Goal: Task Accomplishment & Management: Manage account settings

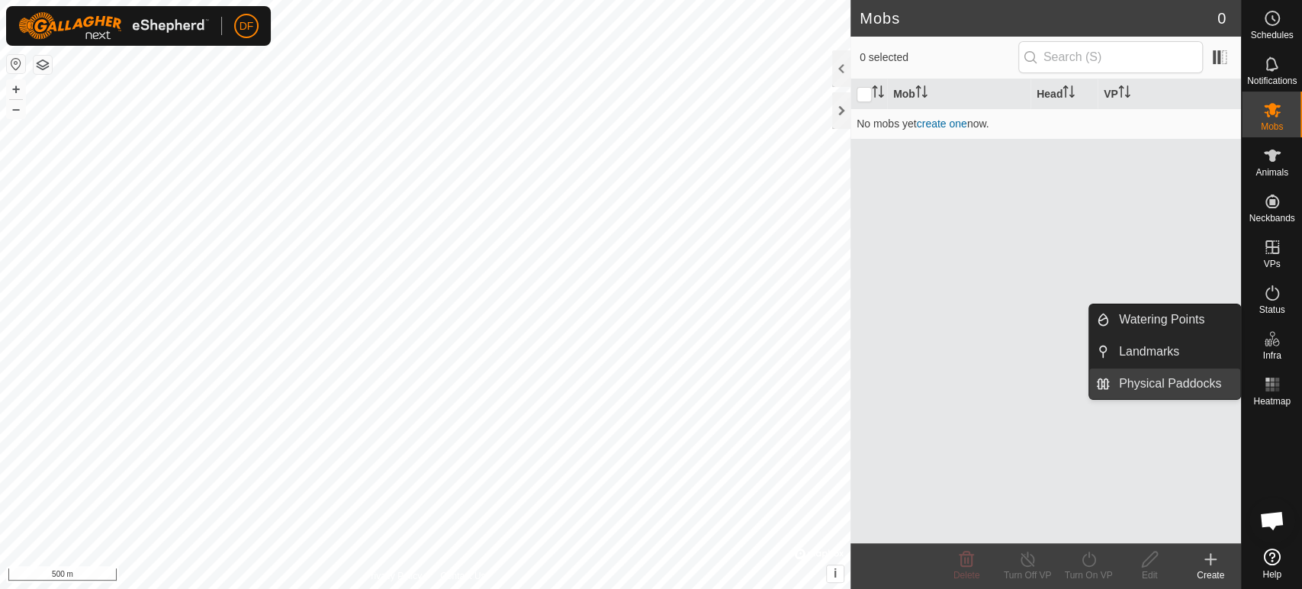
click at [1171, 384] on link "Physical Paddocks" at bounding box center [1175, 384] width 130 height 31
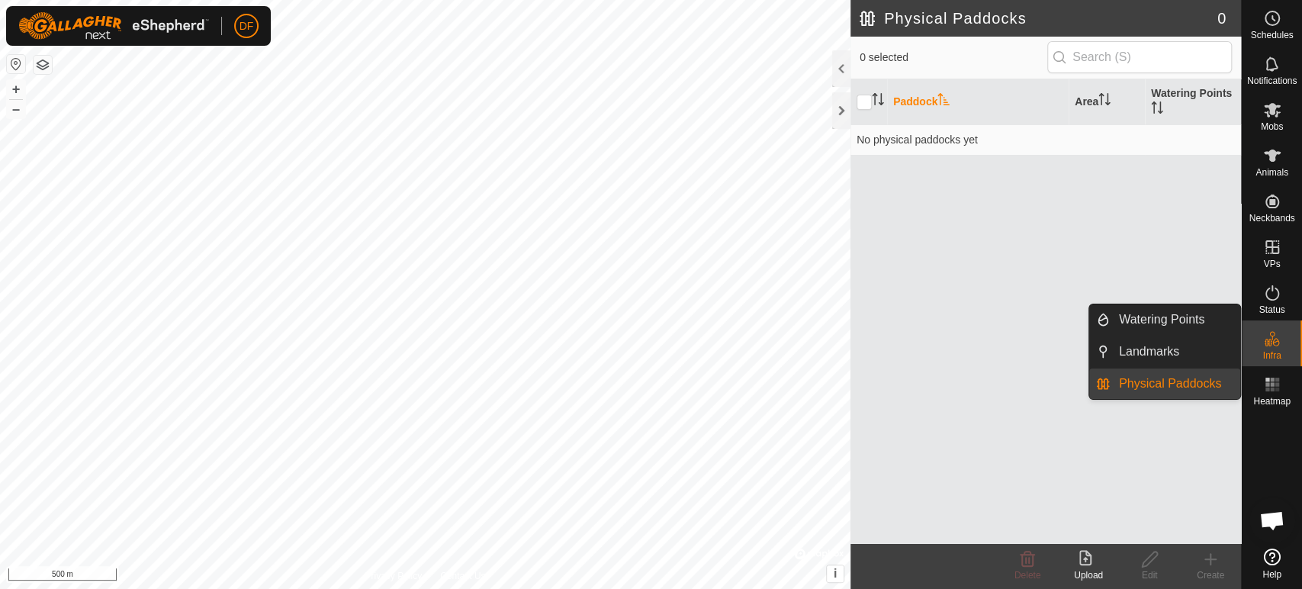
click at [1171, 382] on link "Physical Paddocks" at bounding box center [1175, 384] width 130 height 31
click at [1171, 339] on icon at bounding box center [1273, 339] width 18 height 18
click at [1171, 324] on link "Watering Points" at bounding box center [1175, 319] width 130 height 31
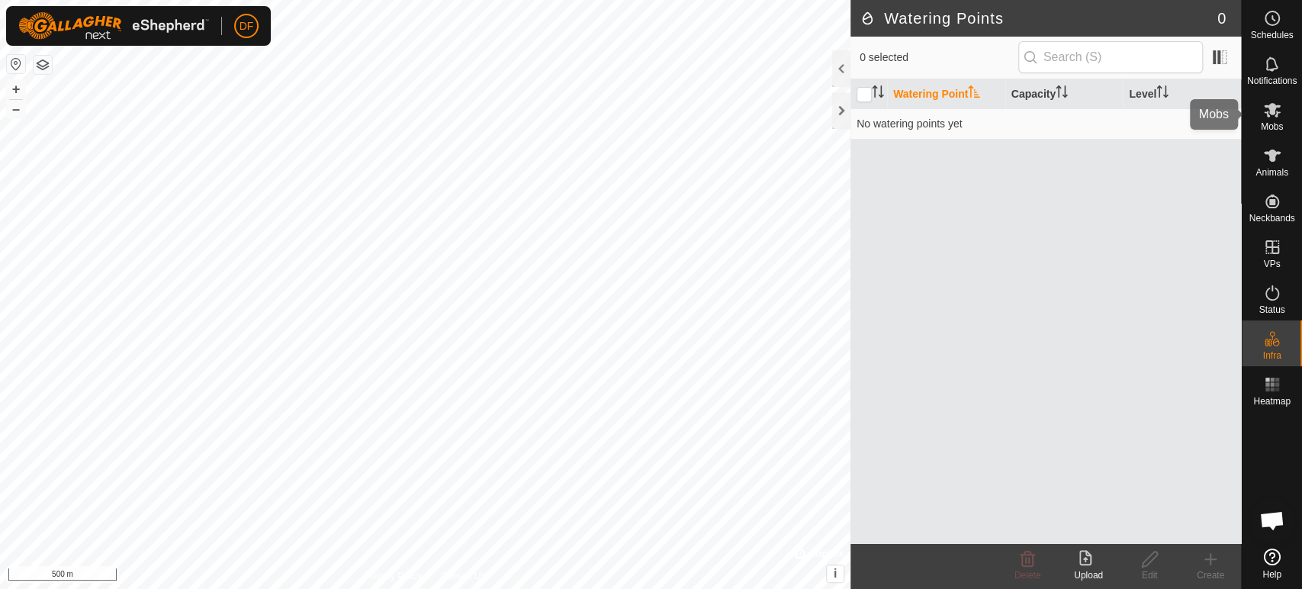
click at [1171, 114] on icon at bounding box center [1272, 110] width 17 height 14
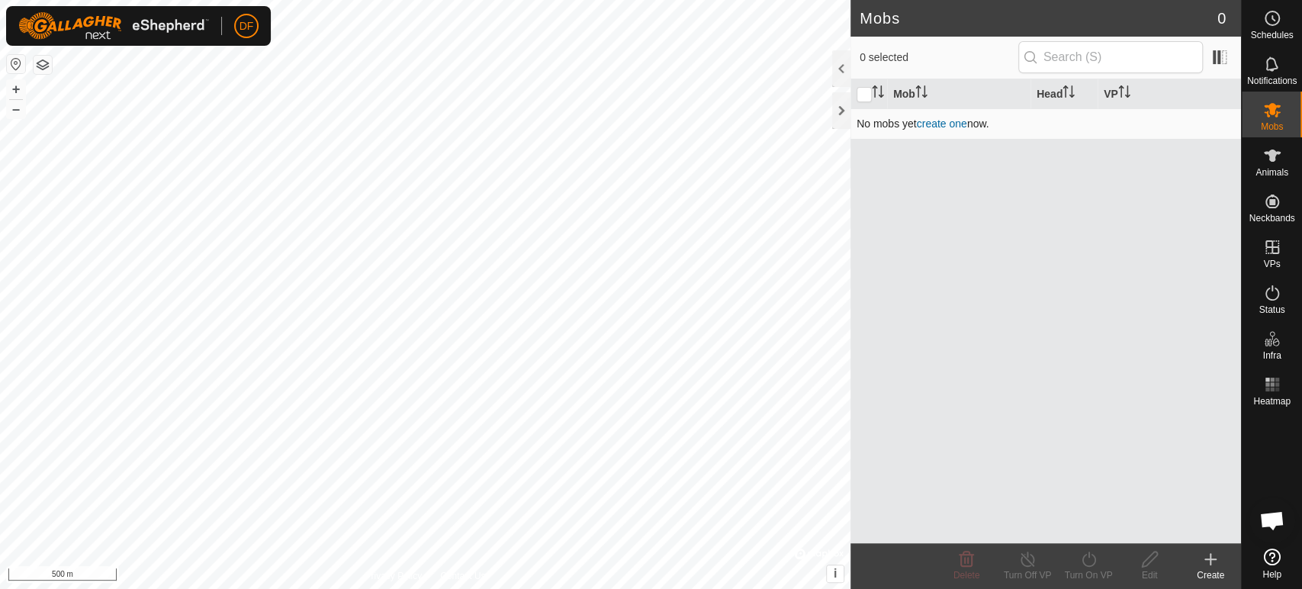
click at [943, 124] on link "create one" at bounding box center [942, 124] width 50 height 12
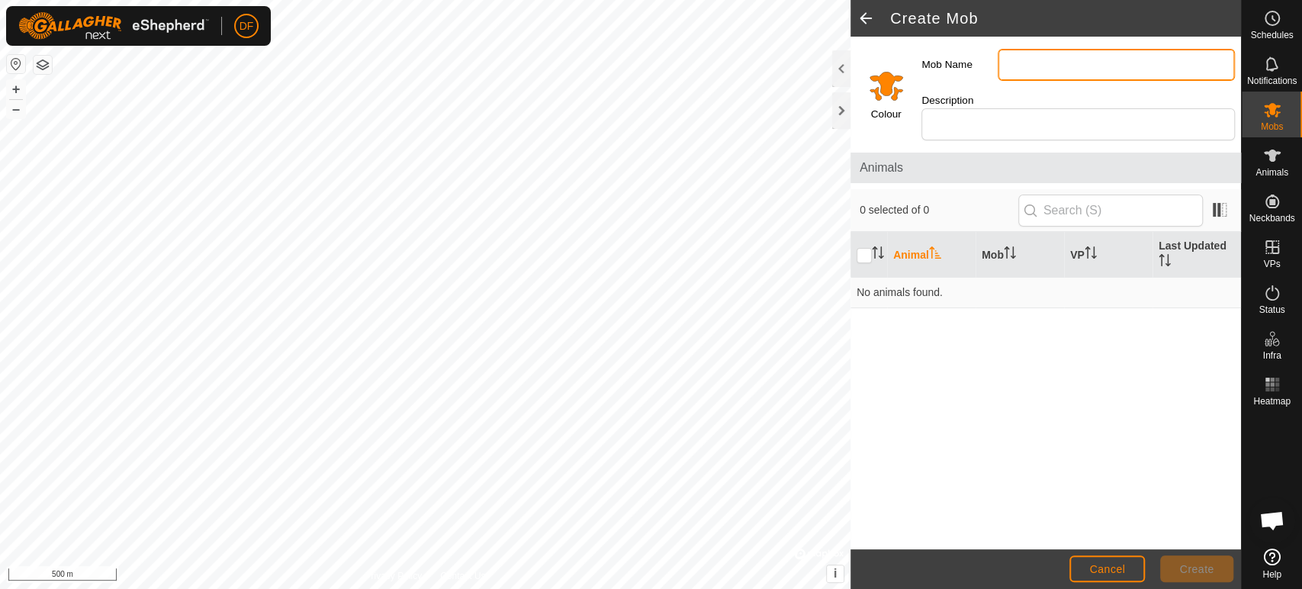
click at [1065, 67] on input "Mob Name" at bounding box center [1116, 65] width 237 height 32
type input "Milking Group"
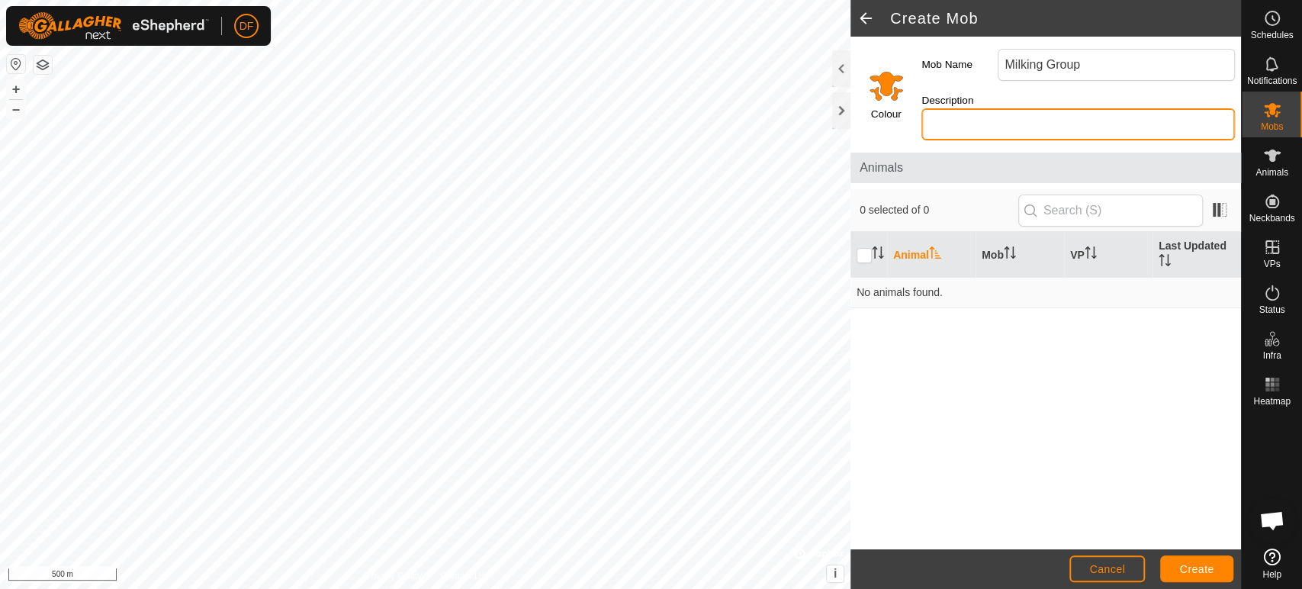
click at [963, 120] on input "Description" at bounding box center [1079, 124] width 314 height 32
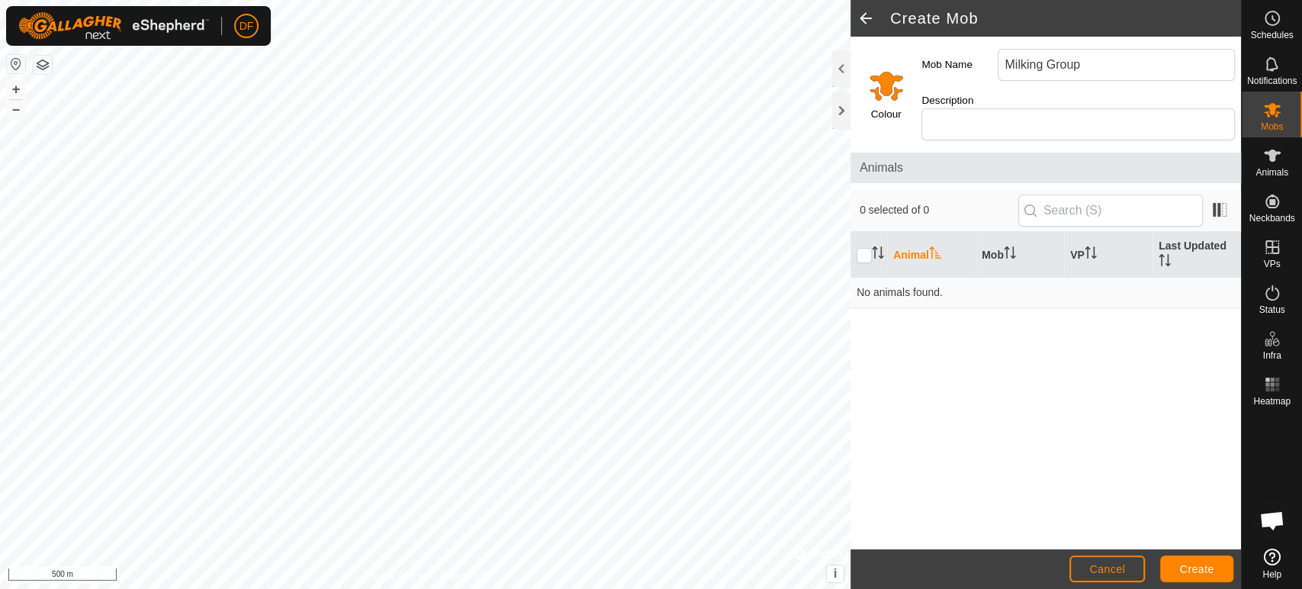
click at [878, 94] on input "Select a color" at bounding box center [886, 85] width 37 height 37
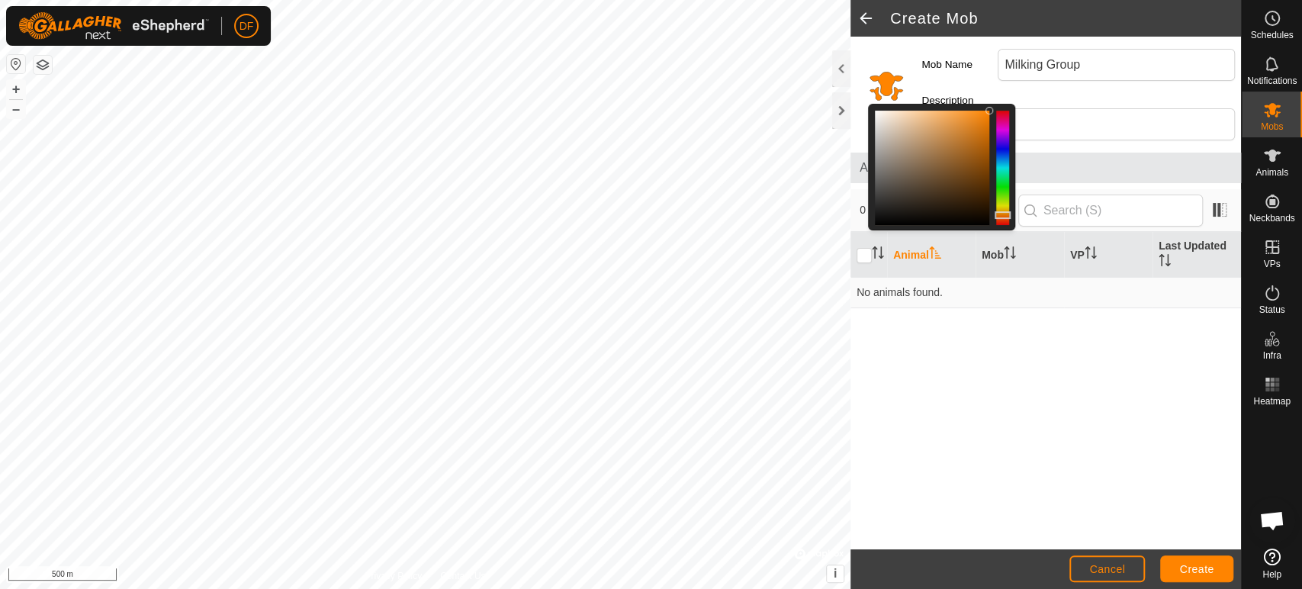
click at [1005, 150] on div at bounding box center [1002, 168] width 13 height 114
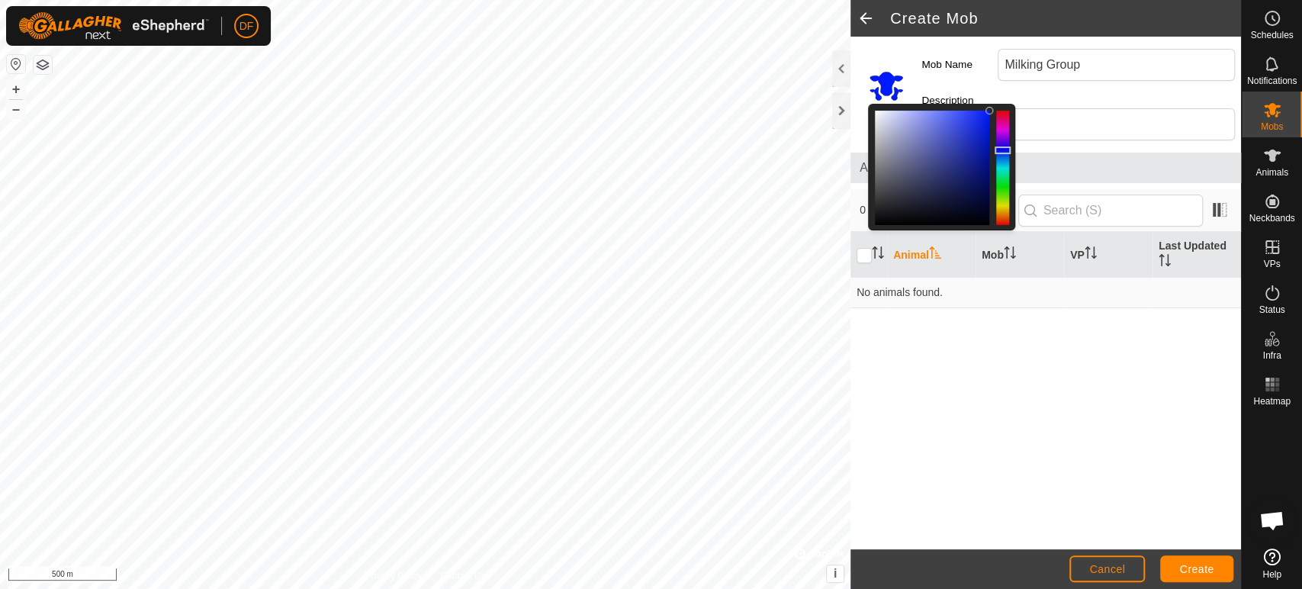
click at [1054, 330] on div "Animal Mob VP Last Updated No animals found." at bounding box center [1046, 390] width 391 height 317
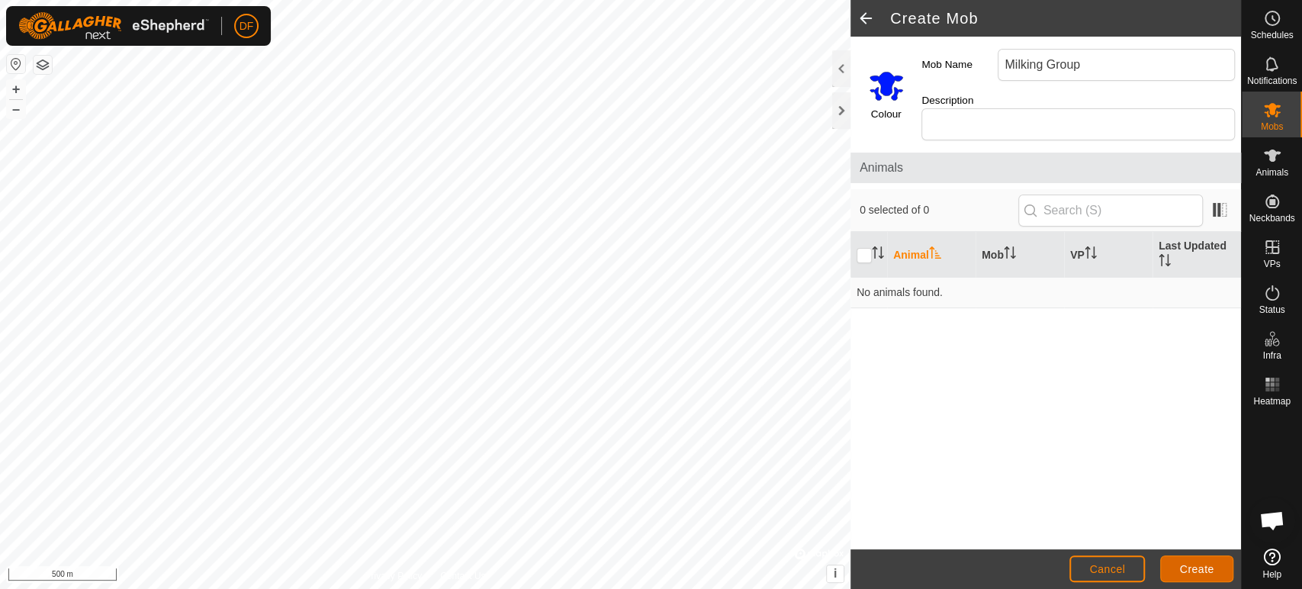
click at [1171, 556] on span "Create" at bounding box center [1197, 569] width 34 height 12
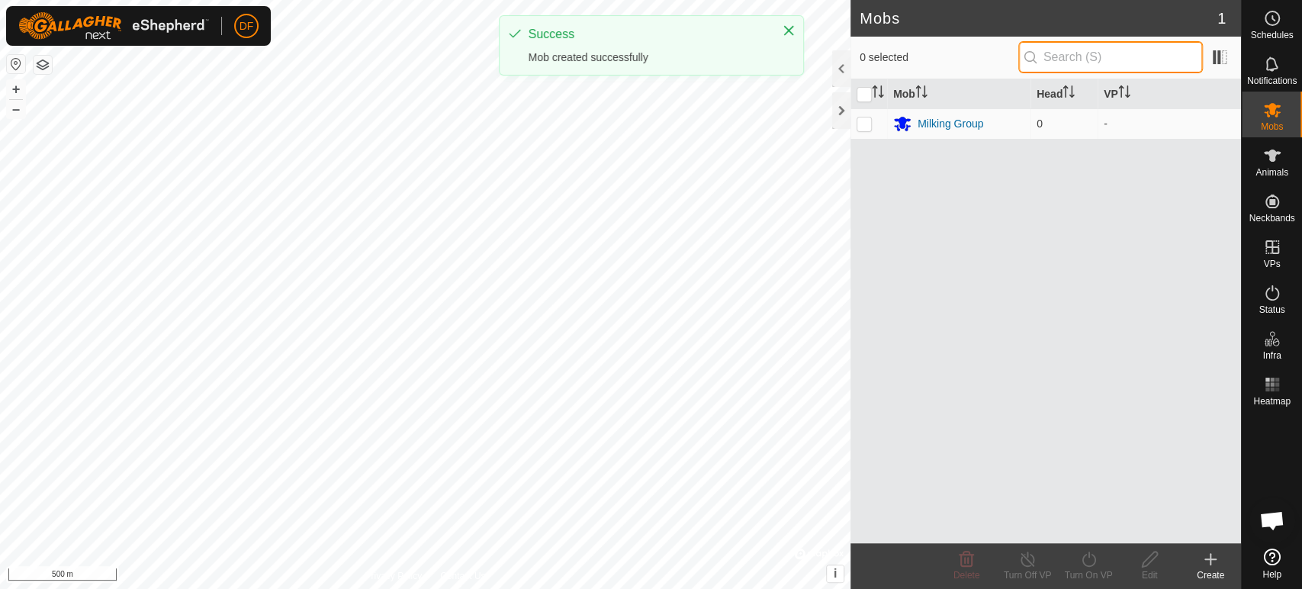
click at [1051, 63] on input "text" at bounding box center [1111, 57] width 185 height 32
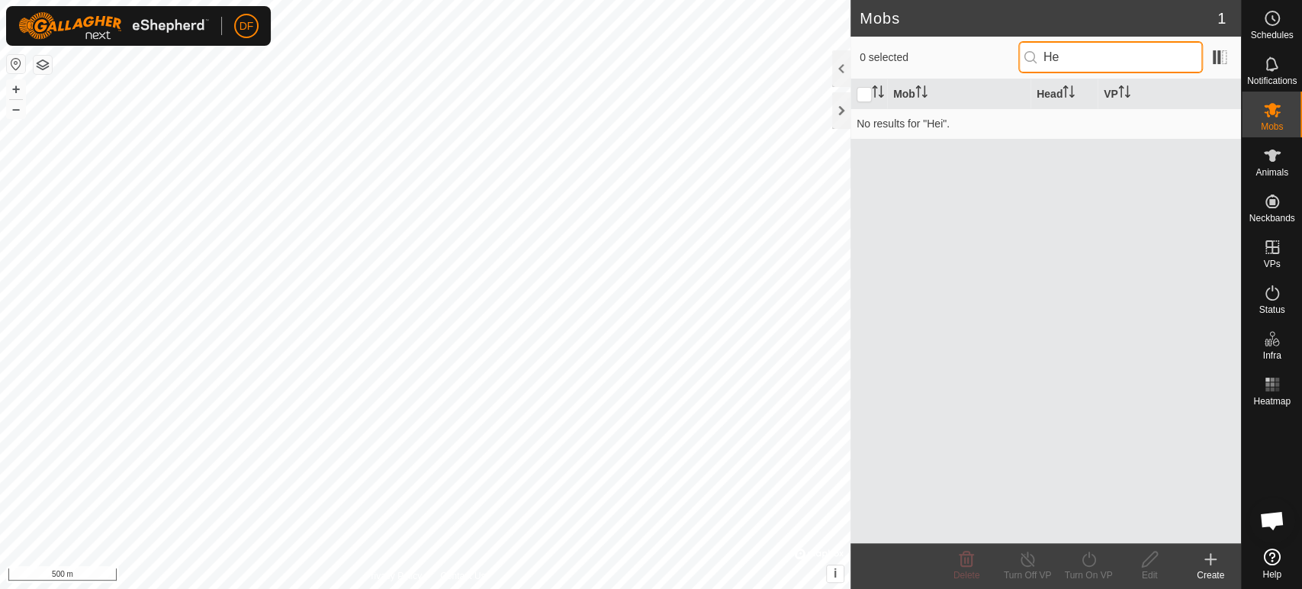
type input "H"
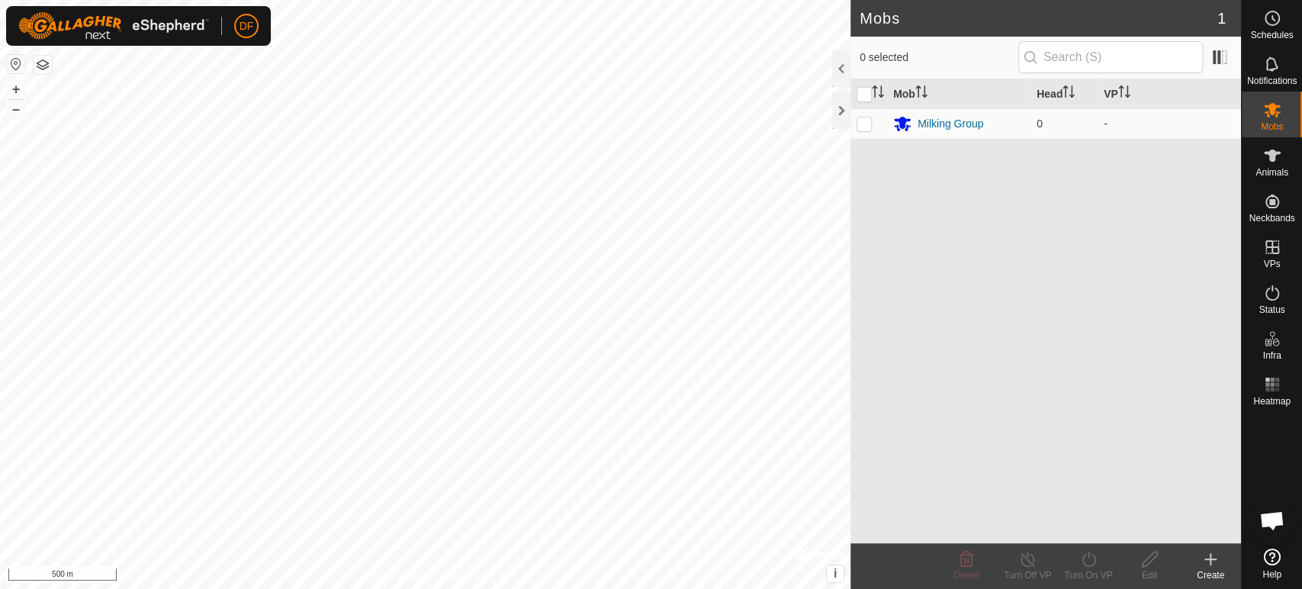
click at [1171, 556] on div "Create" at bounding box center [1210, 575] width 61 height 14
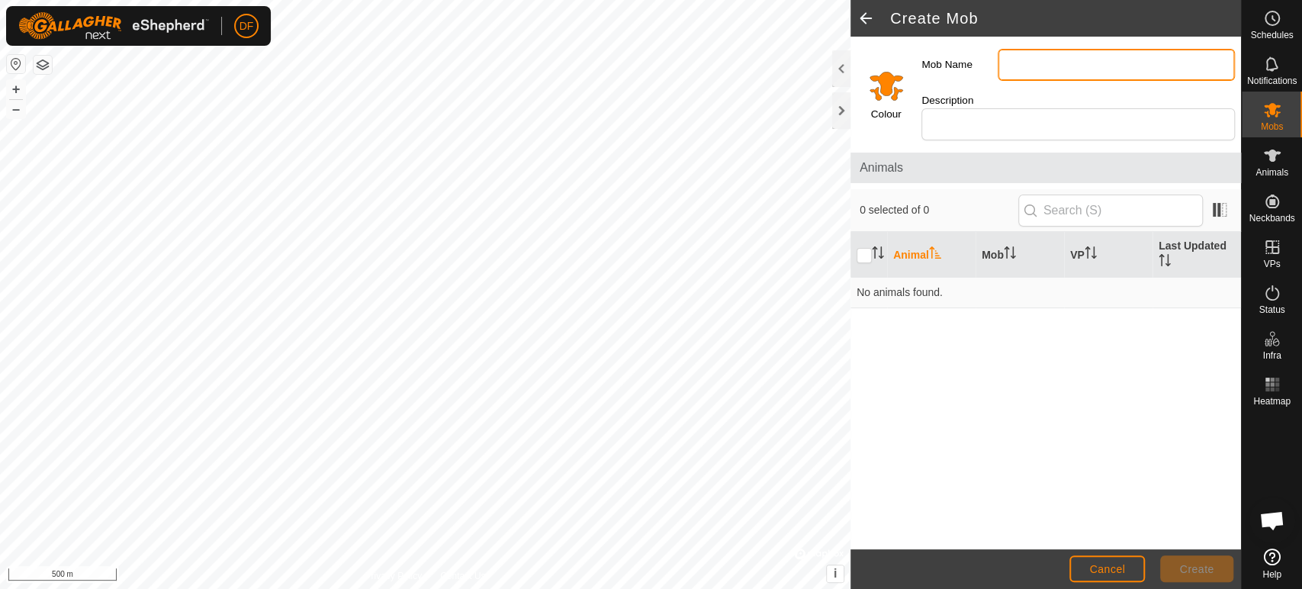
click at [1032, 70] on input "Mob Name" at bounding box center [1116, 65] width 237 height 32
type input "Heifers"
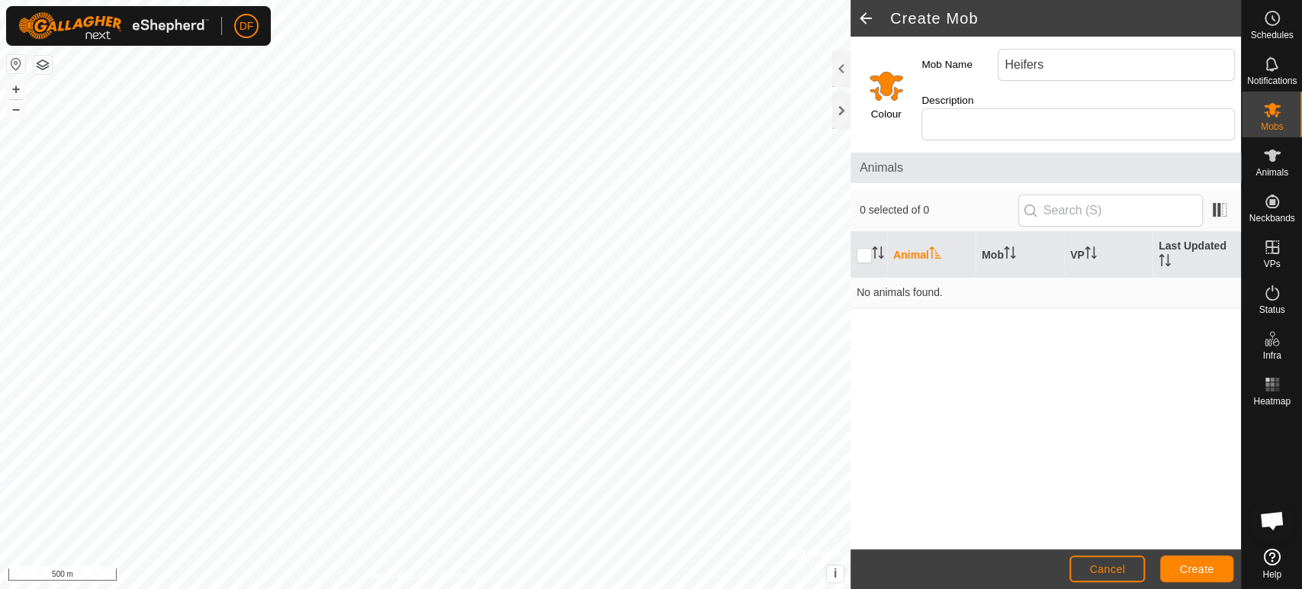
click at [884, 94] on input "Select a color" at bounding box center [886, 85] width 37 height 37
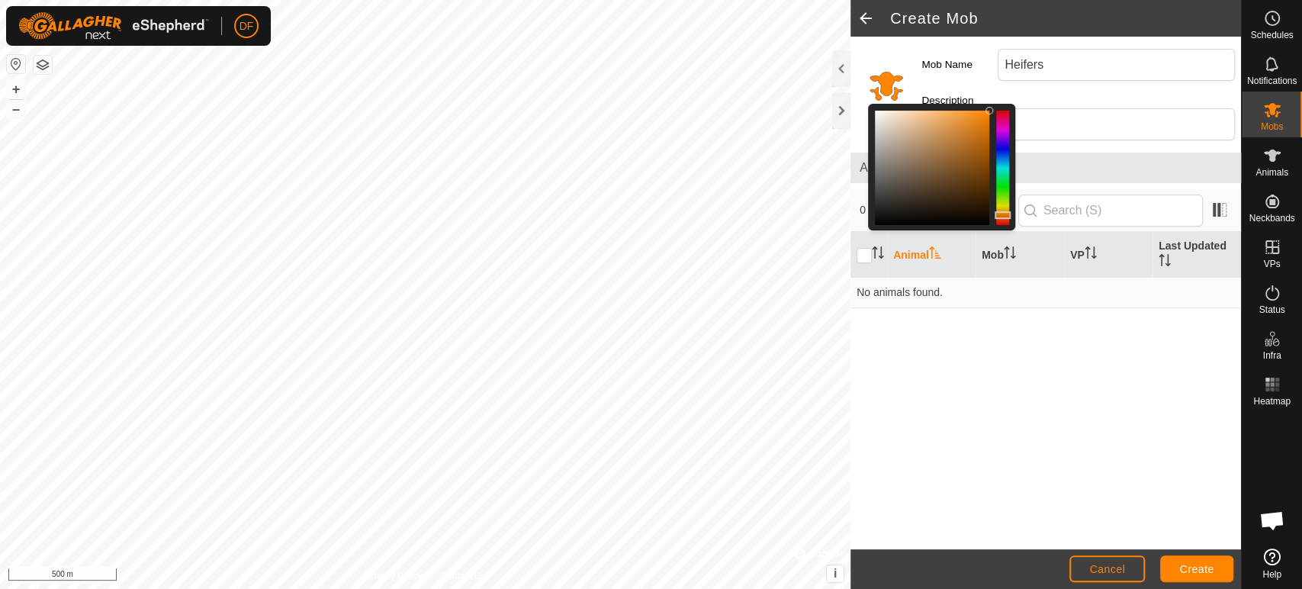
click at [1002, 175] on div at bounding box center [1002, 168] width 13 height 114
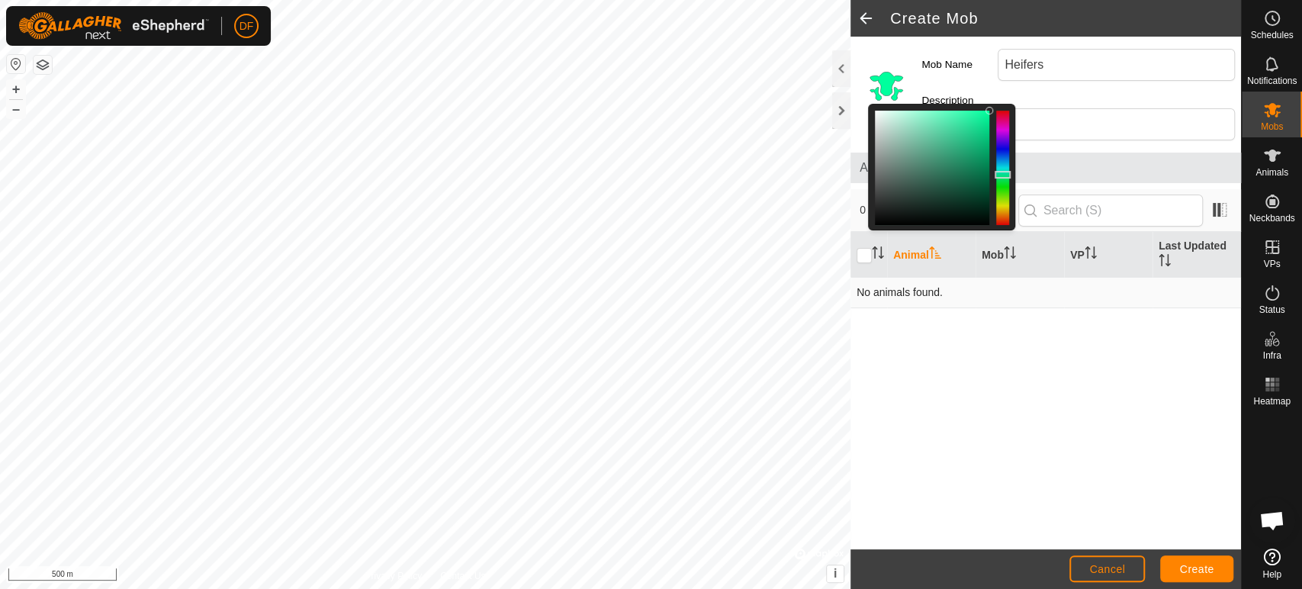
click at [1032, 297] on td "No animals found." at bounding box center [1046, 293] width 391 height 31
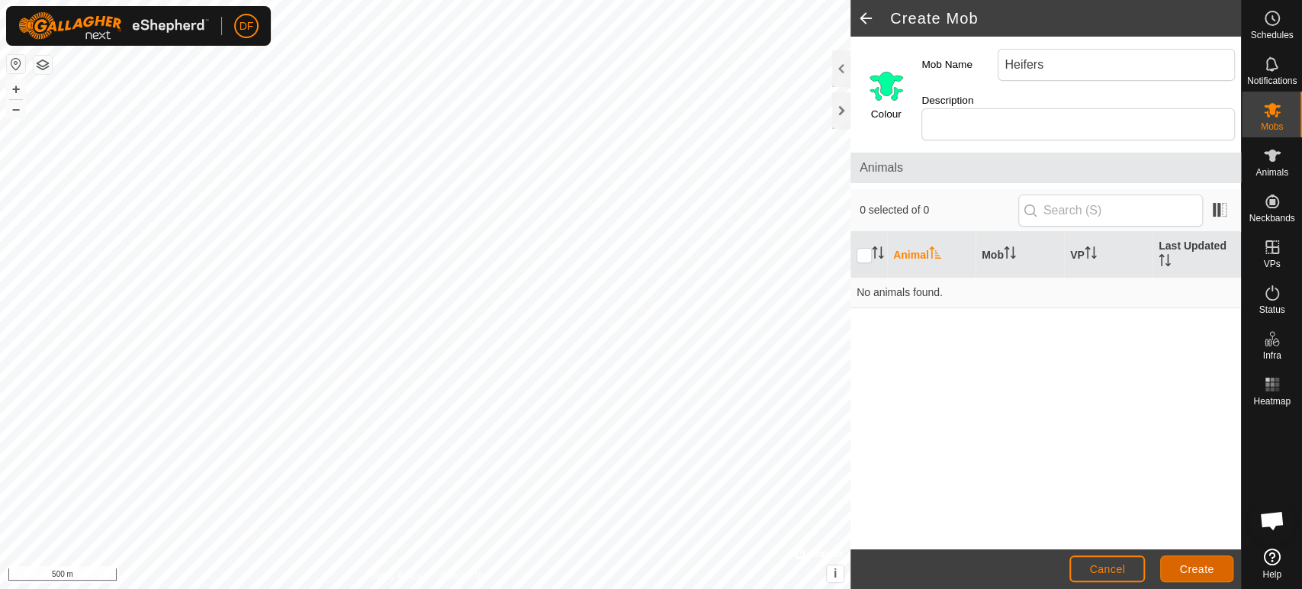
click at [1171, 556] on span "Create" at bounding box center [1197, 569] width 34 height 12
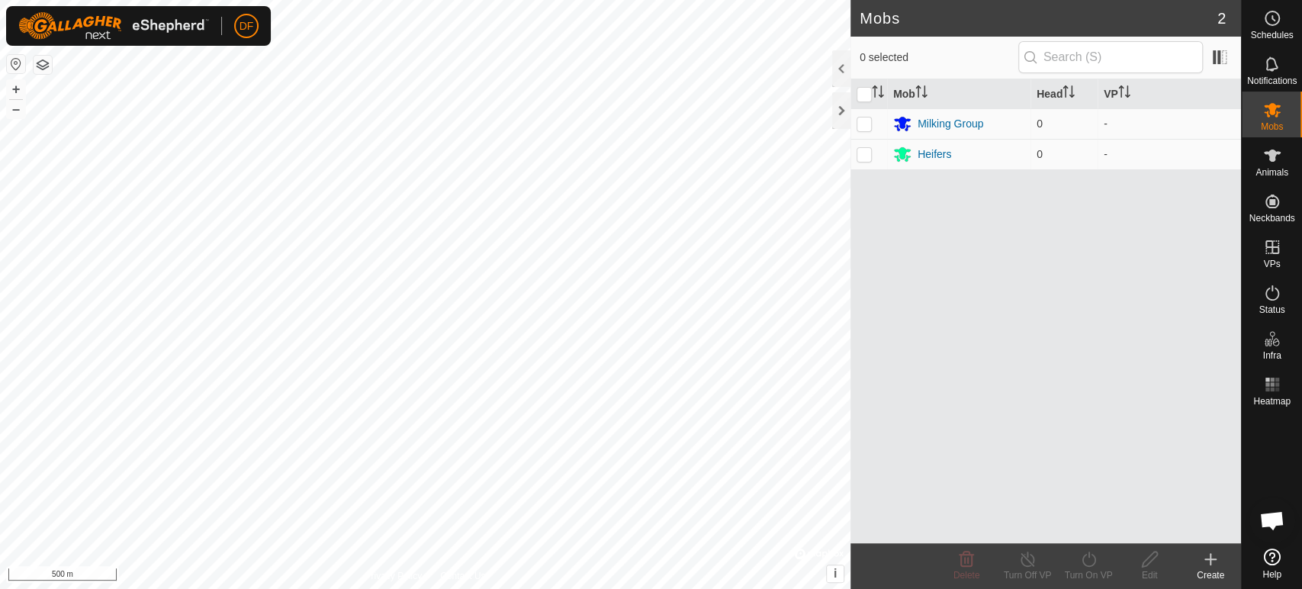
click at [1171, 556] on div "Create" at bounding box center [1210, 575] width 61 height 14
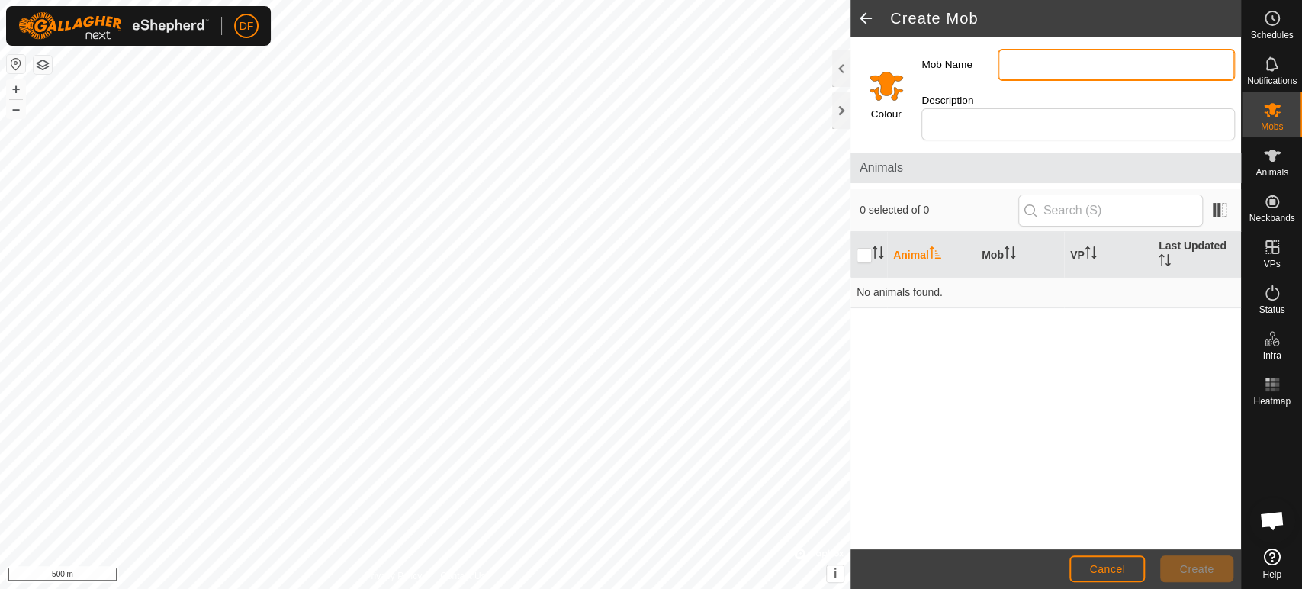
click at [1010, 72] on input "Mob Name" at bounding box center [1116, 65] width 237 height 32
type input "Beef Cows"
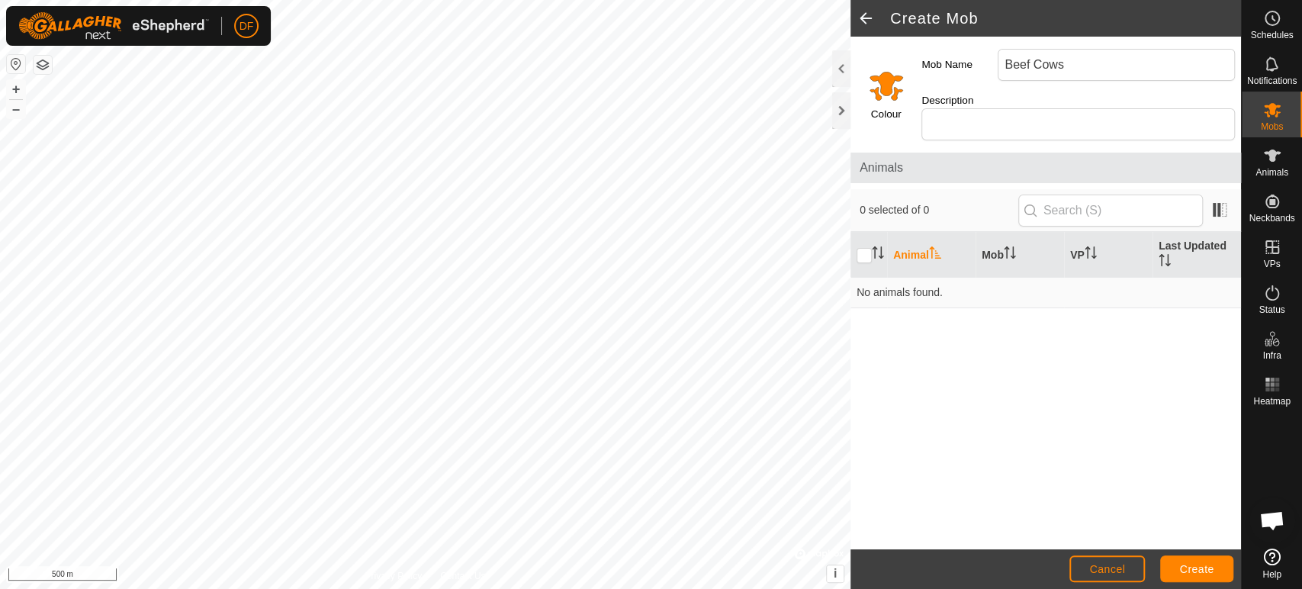
click at [882, 95] on input "Select a color" at bounding box center [886, 85] width 37 height 37
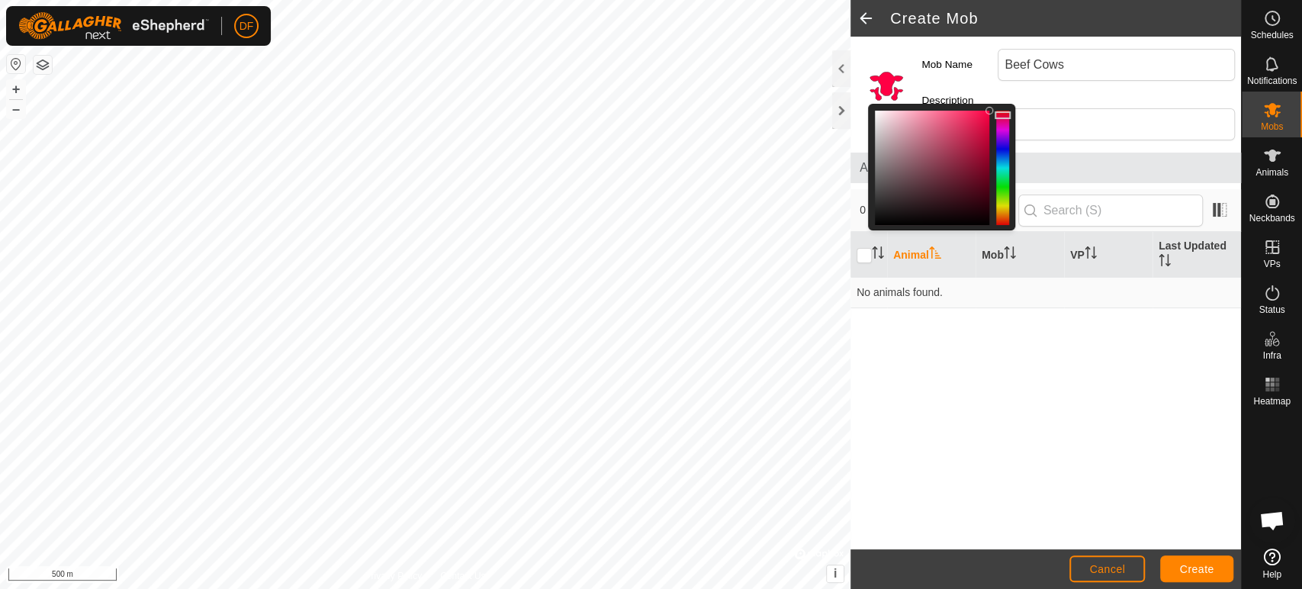
click at [1003, 115] on div at bounding box center [1002, 168] width 13 height 114
click at [1031, 427] on div "Animal Mob VP Last Updated No animals found." at bounding box center [1046, 390] width 391 height 317
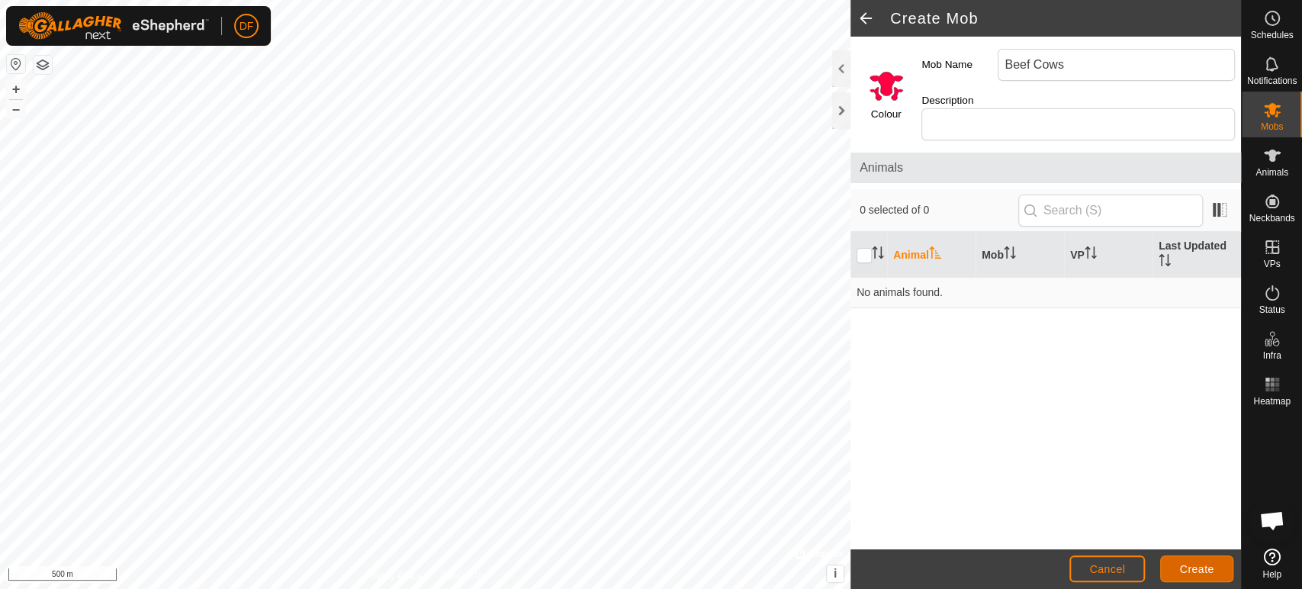
click at [1171, 556] on button "Create" at bounding box center [1197, 568] width 73 height 27
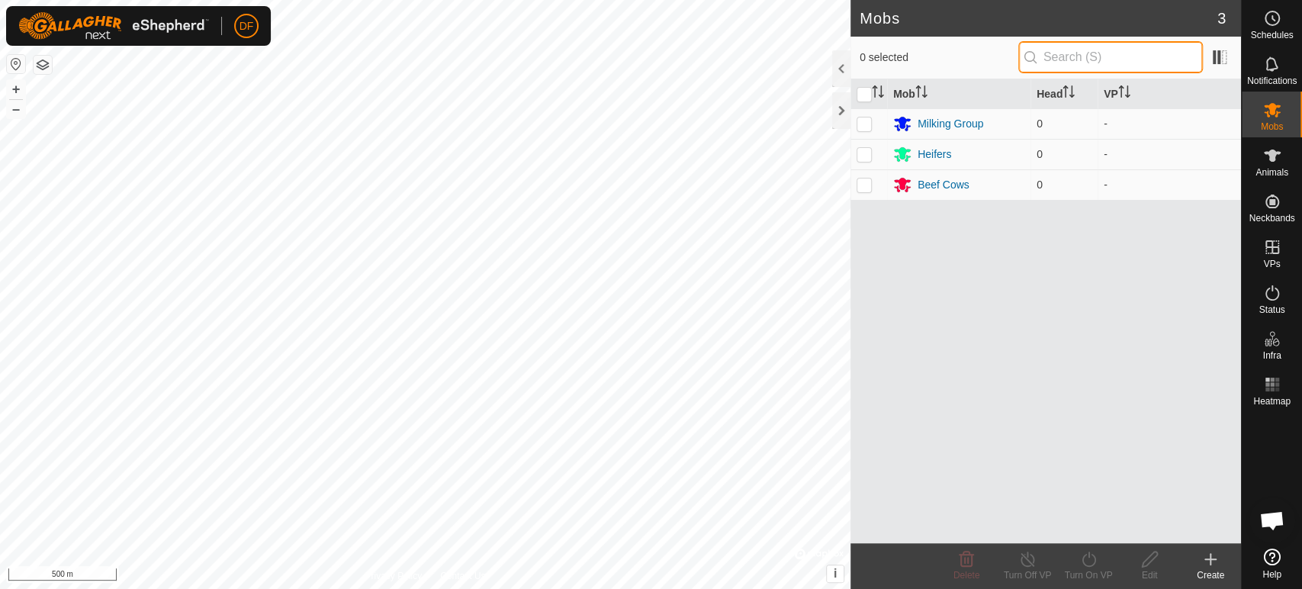
click at [1058, 60] on input "text" at bounding box center [1111, 57] width 185 height 32
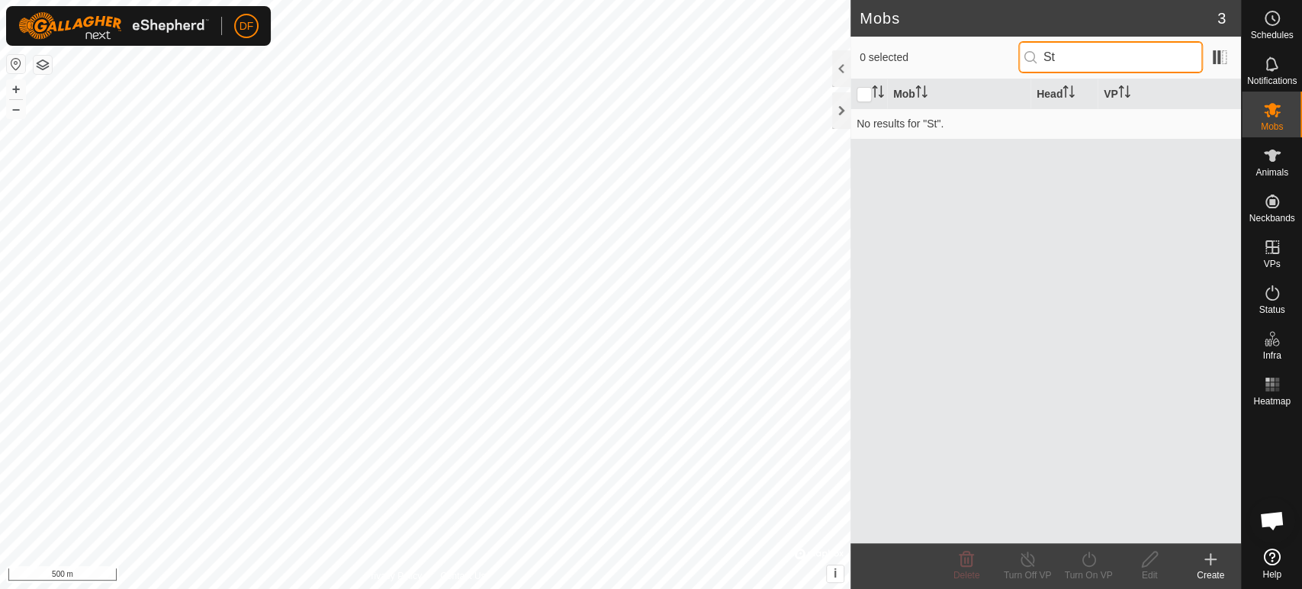
type input "S"
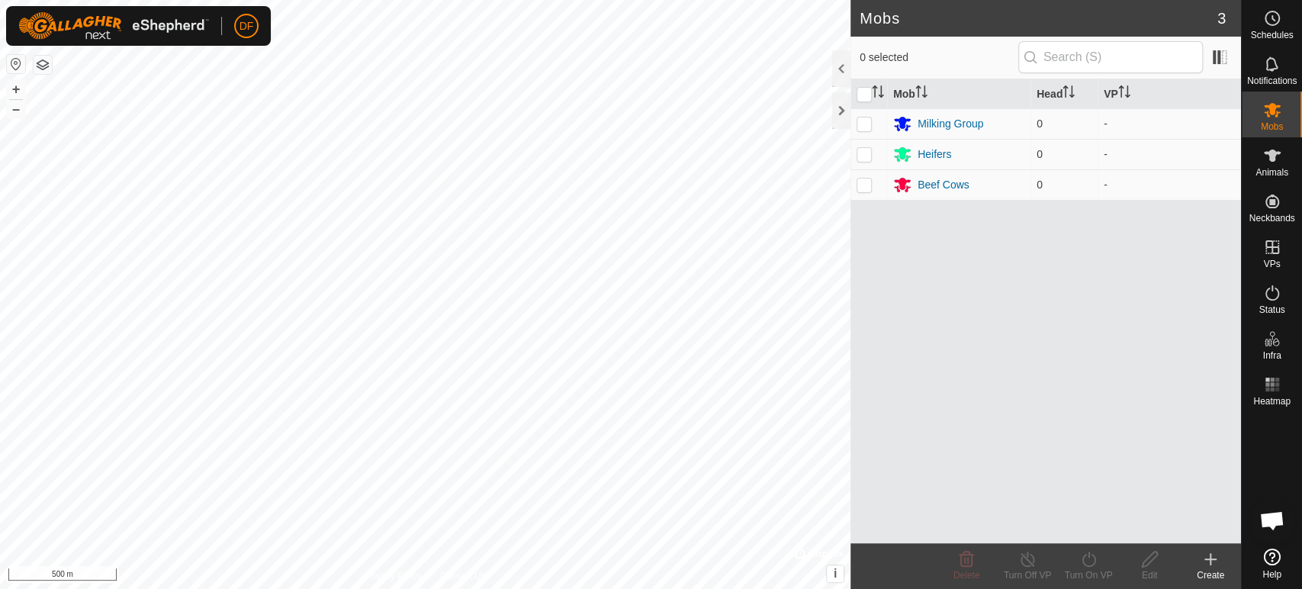
click at [1171, 556] on icon at bounding box center [1211, 559] width 18 height 18
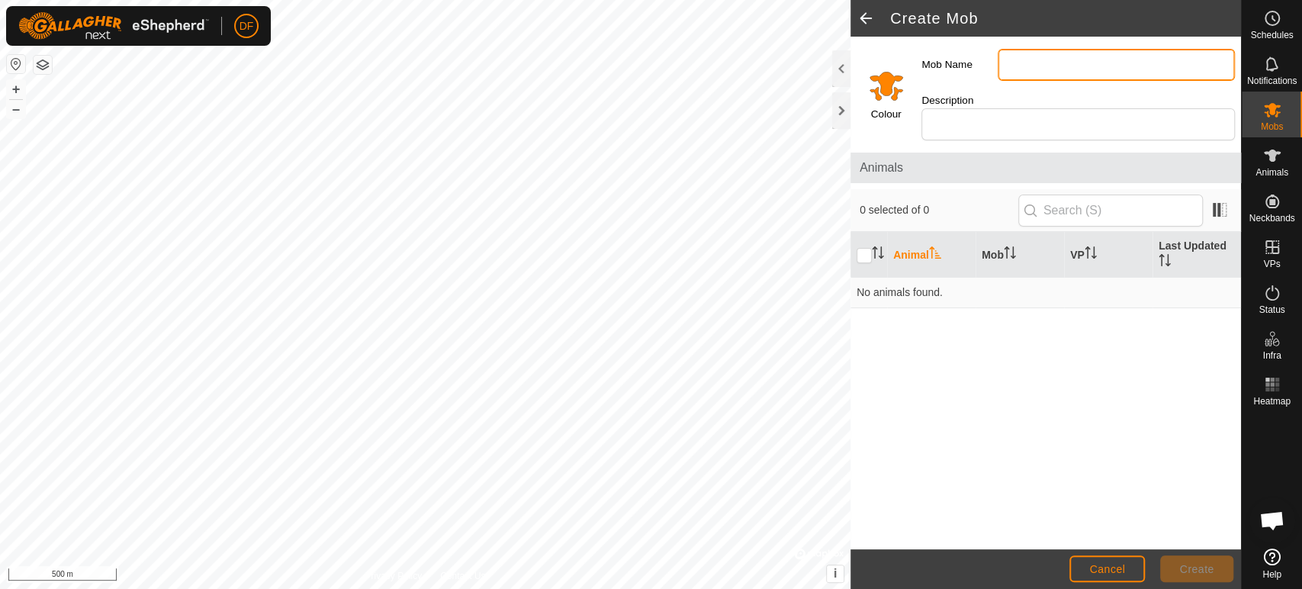
click at [1053, 71] on input "Mob Name" at bounding box center [1116, 65] width 237 height 32
type input "Steers"
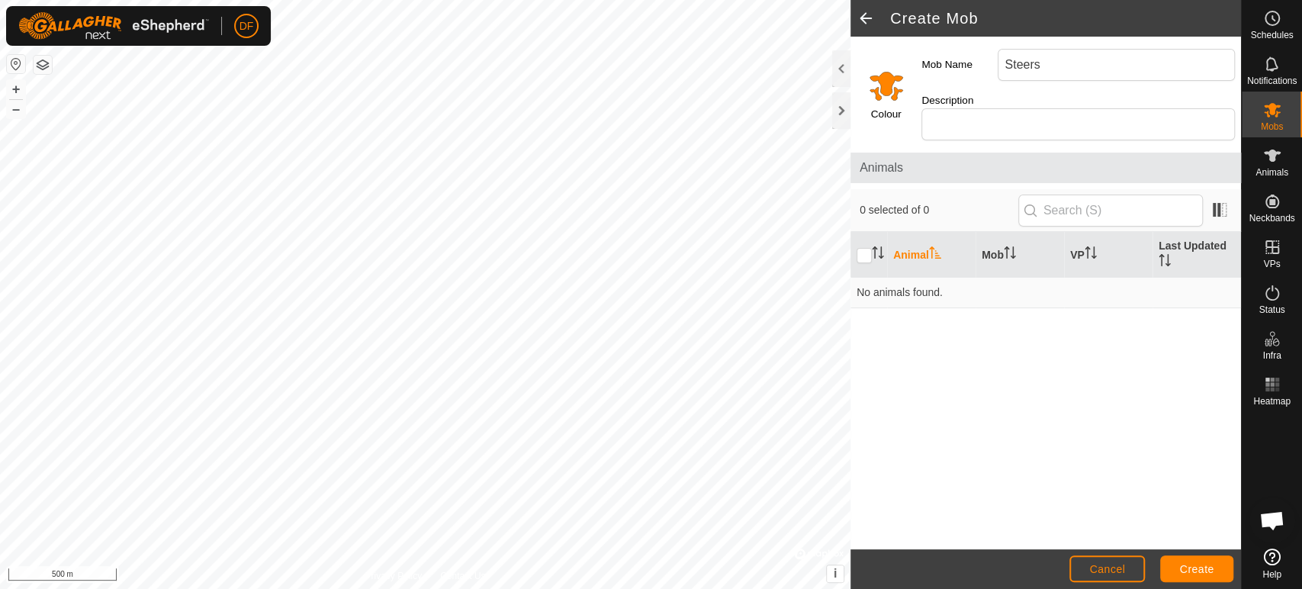
click at [885, 85] on input "Select a color" at bounding box center [886, 85] width 37 height 37
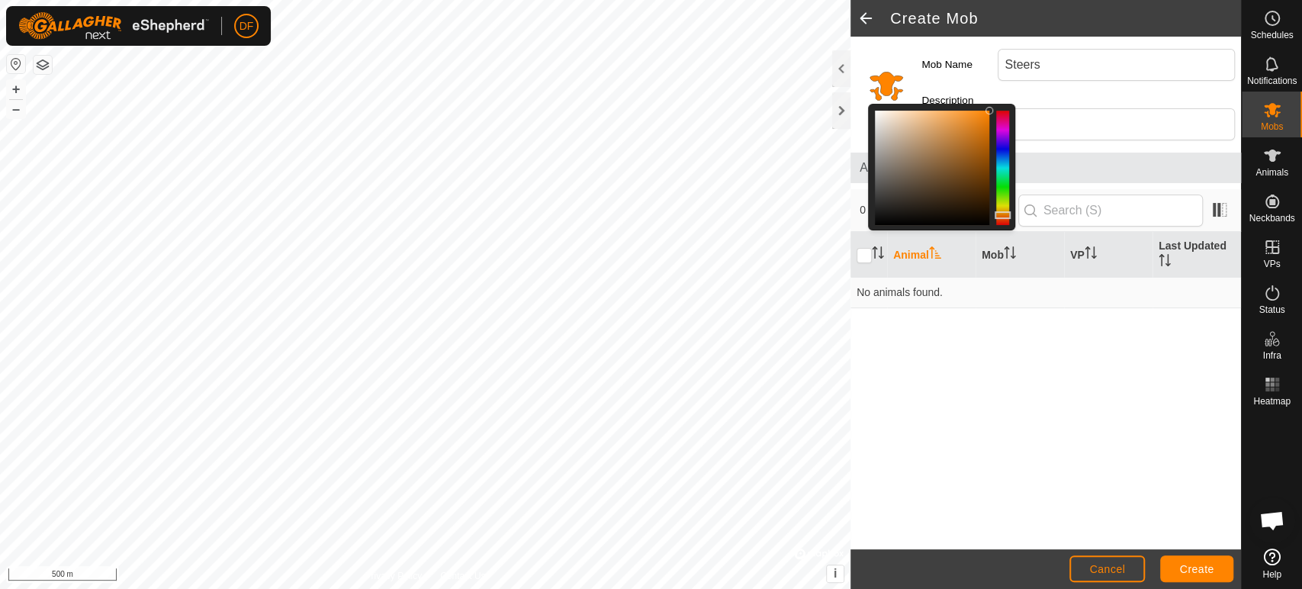
click at [1001, 224] on div at bounding box center [1002, 168] width 13 height 114
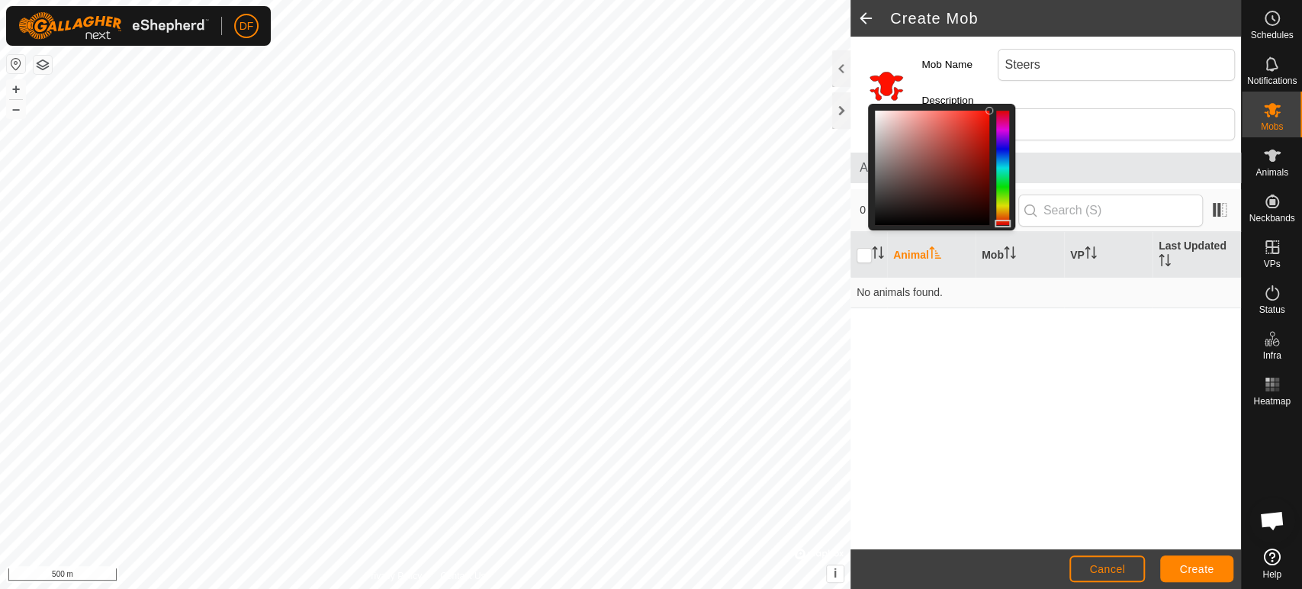
click at [1028, 372] on div "Animal Mob VP Last Updated No animals found." at bounding box center [1046, 390] width 391 height 317
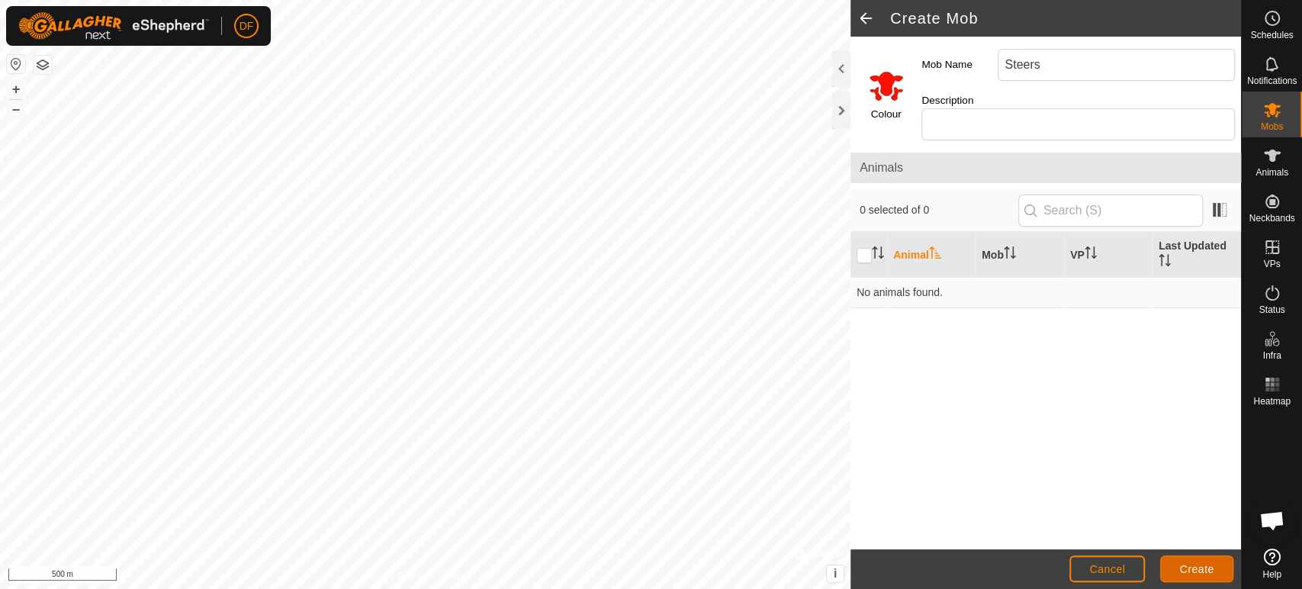
click at [1171, 556] on span "Create" at bounding box center [1197, 569] width 34 height 12
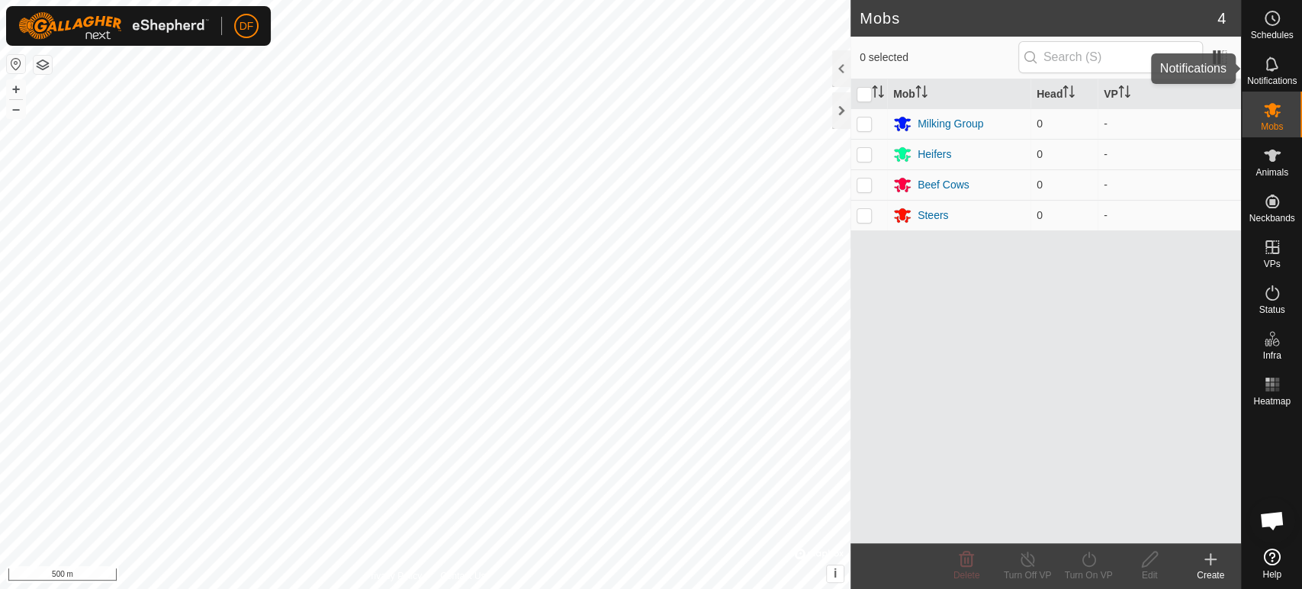
click at [1171, 70] on icon at bounding box center [1273, 64] width 18 height 18
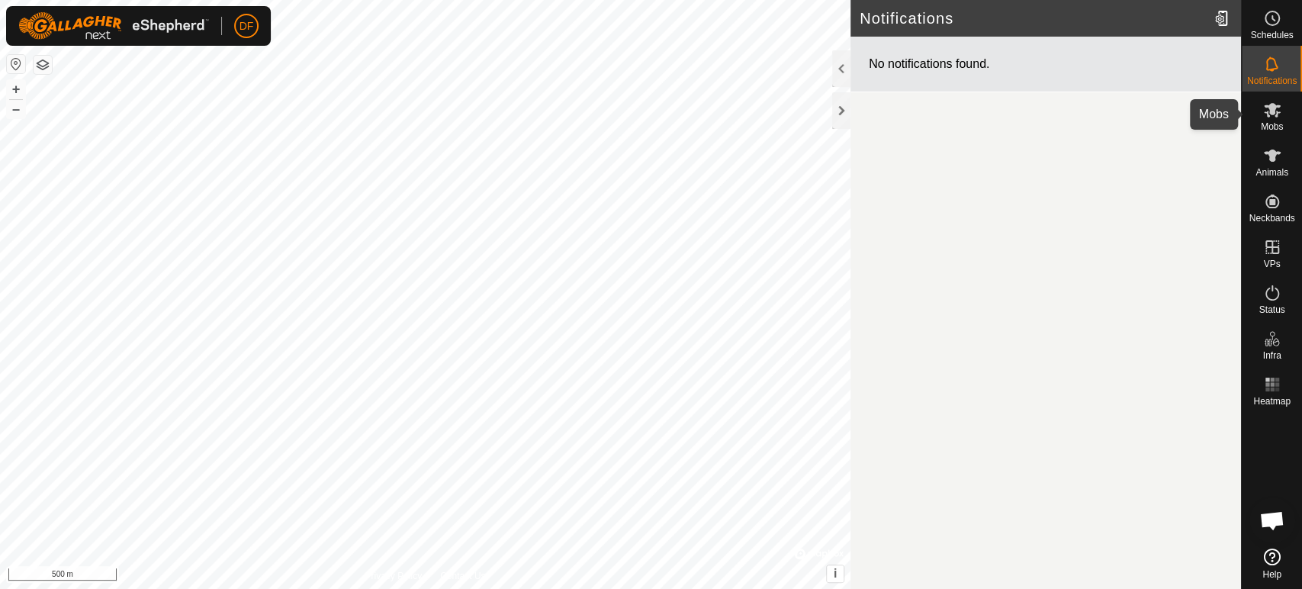
click at [1171, 126] on span "Mobs" at bounding box center [1272, 126] width 22 height 9
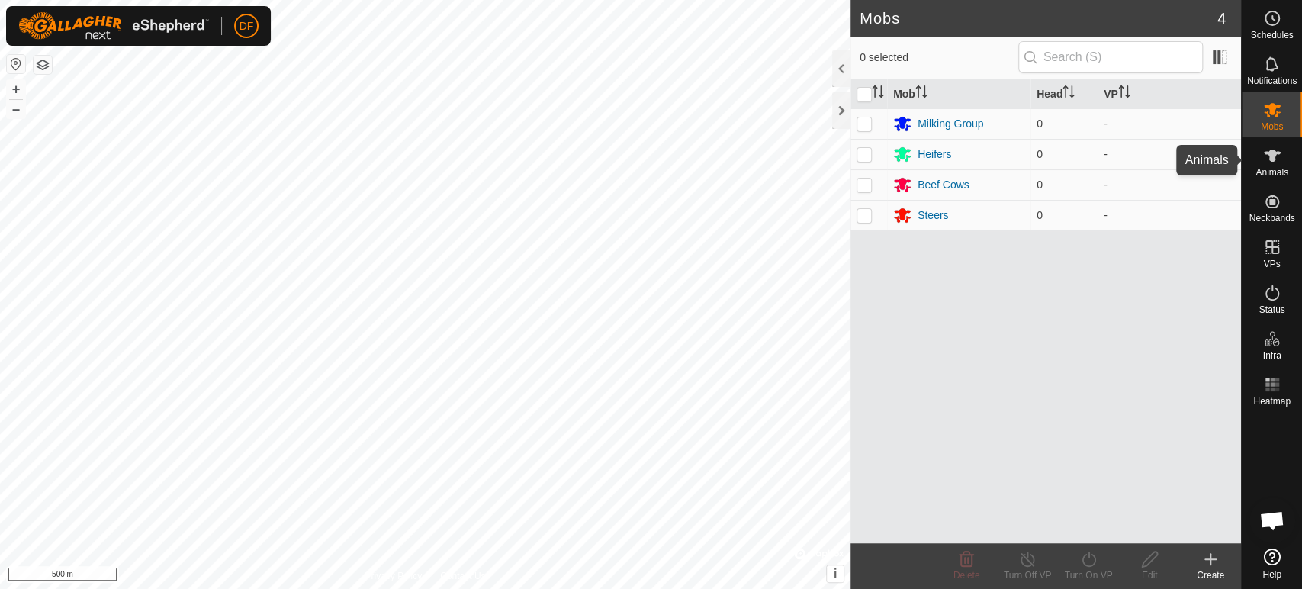
click at [1171, 168] on span "Animals" at bounding box center [1272, 172] width 33 height 9
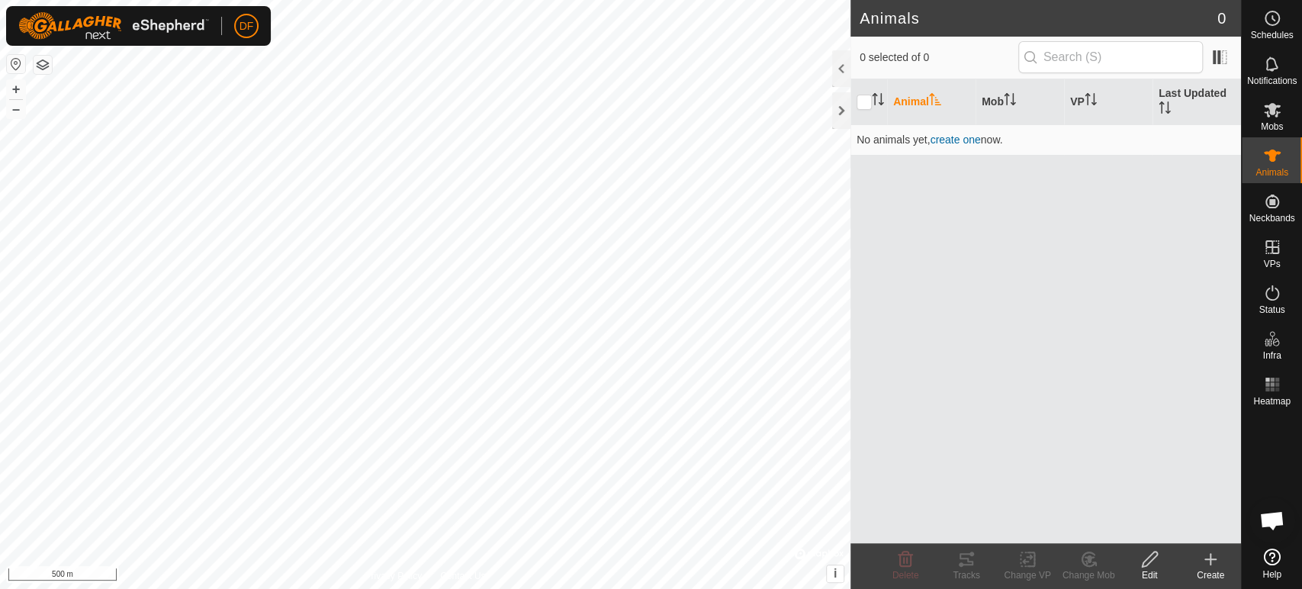
click at [1171, 556] on icon at bounding box center [1211, 559] width 18 height 18
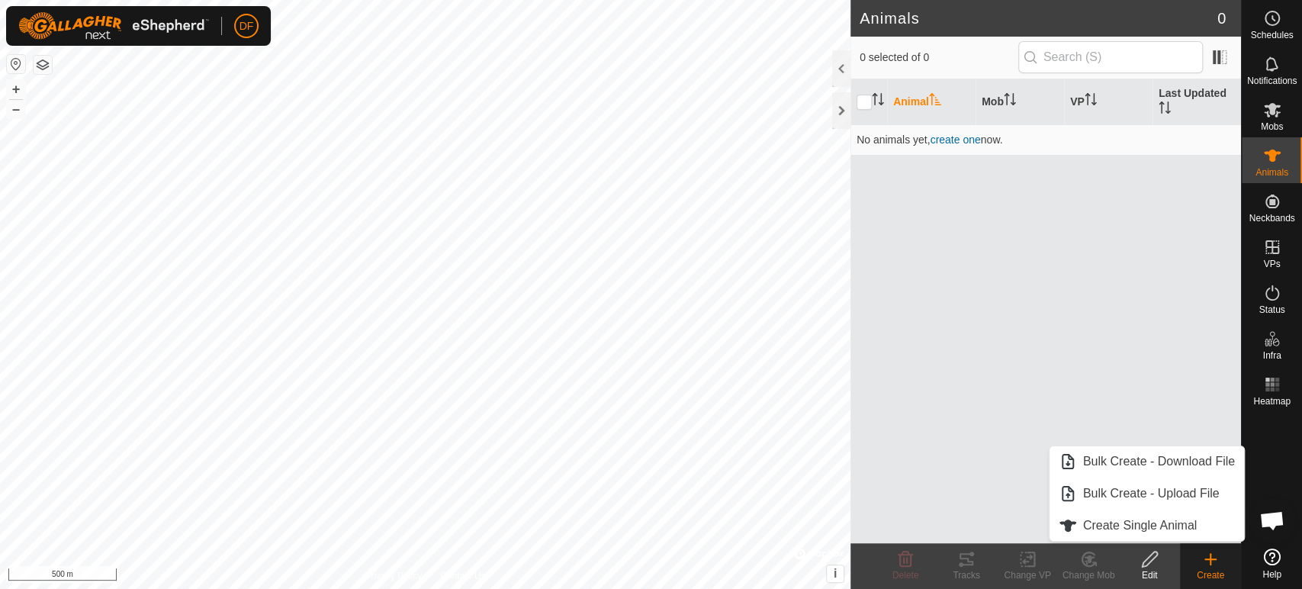
click at [1168, 380] on div "Animal Mob VP Last Updated No animals yet, create one now." at bounding box center [1046, 311] width 391 height 464
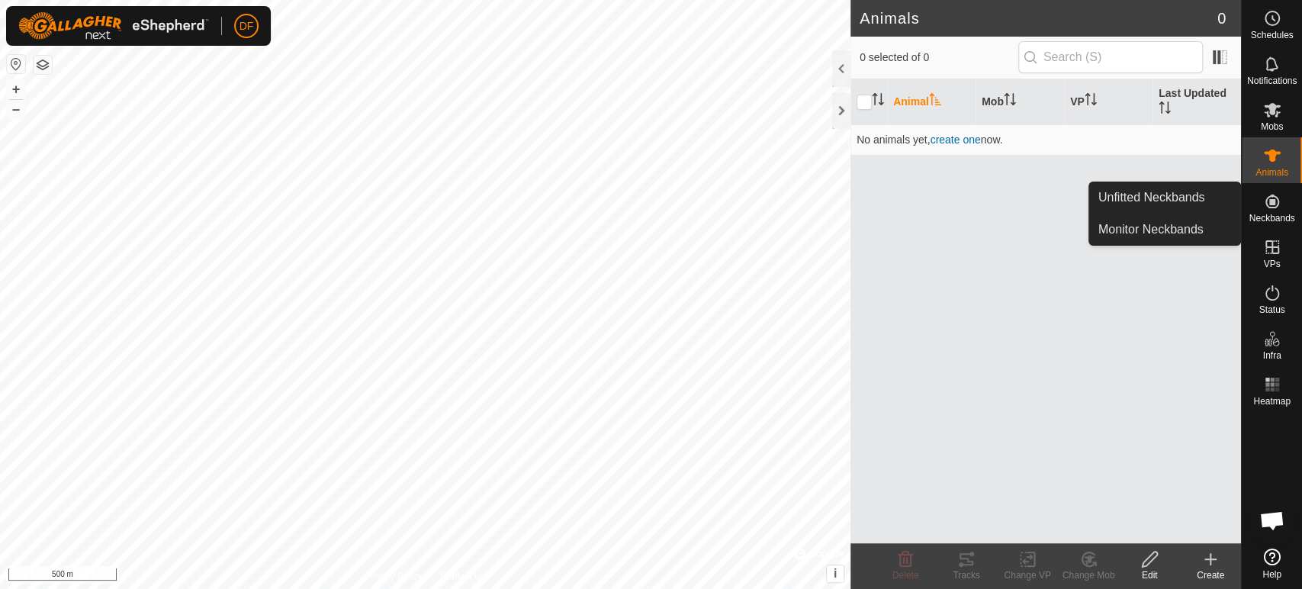
click at [1171, 208] on icon at bounding box center [1273, 201] width 18 height 18
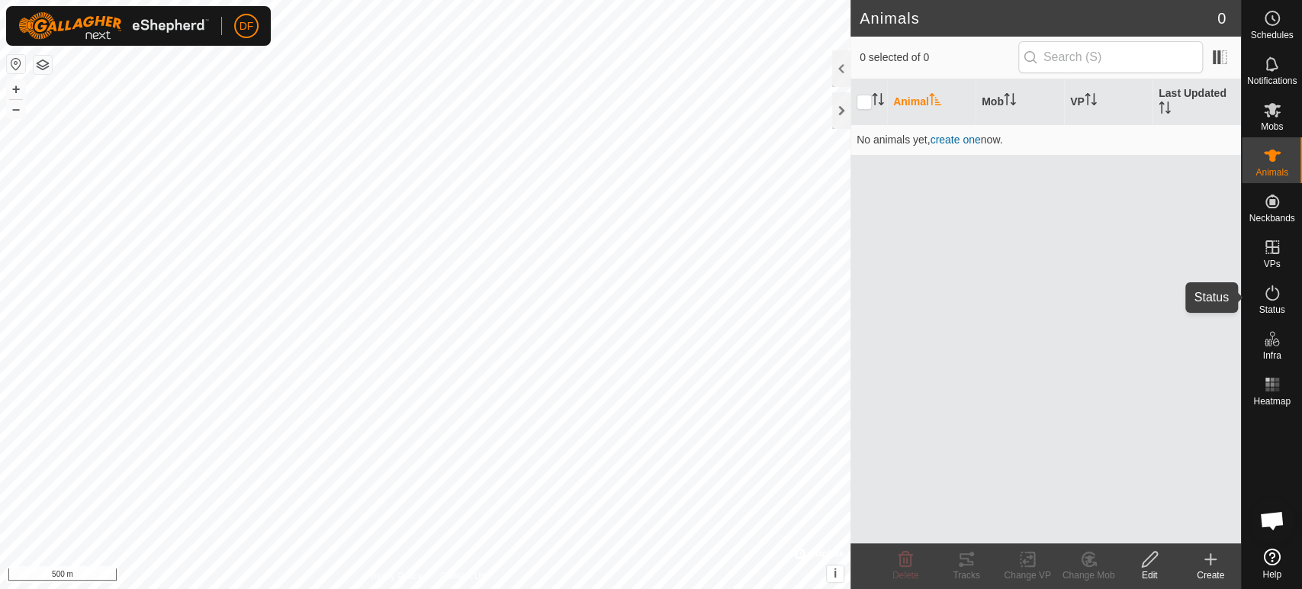
click at [1171, 297] on icon at bounding box center [1273, 293] width 18 height 18
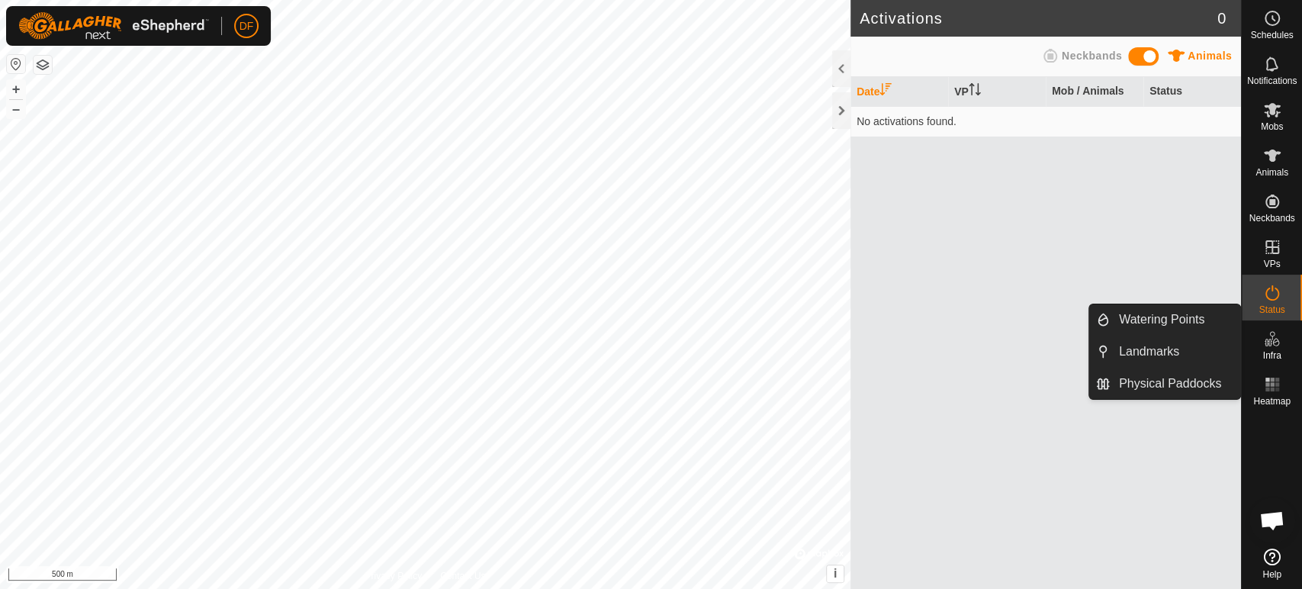
click at [1171, 343] on icon at bounding box center [1273, 339] width 18 height 18
click at [1171, 351] on link "Landmarks" at bounding box center [1175, 351] width 130 height 31
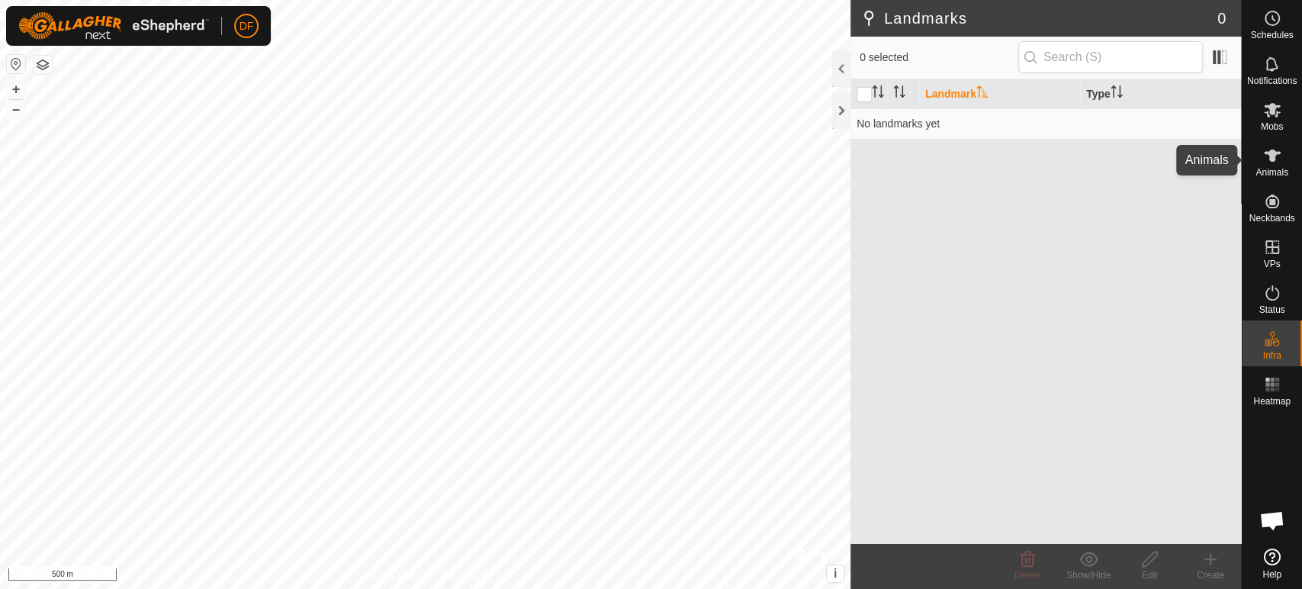
click at [1171, 152] on icon at bounding box center [1273, 155] width 18 height 18
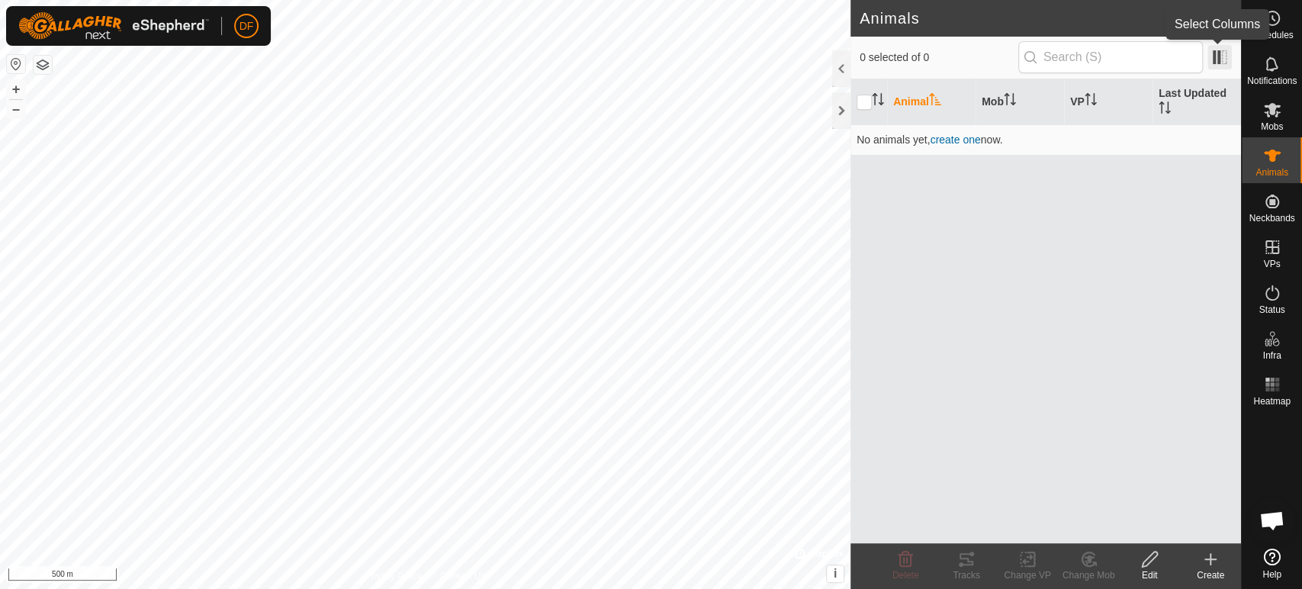
click at [1171, 60] on span at bounding box center [1220, 57] width 24 height 24
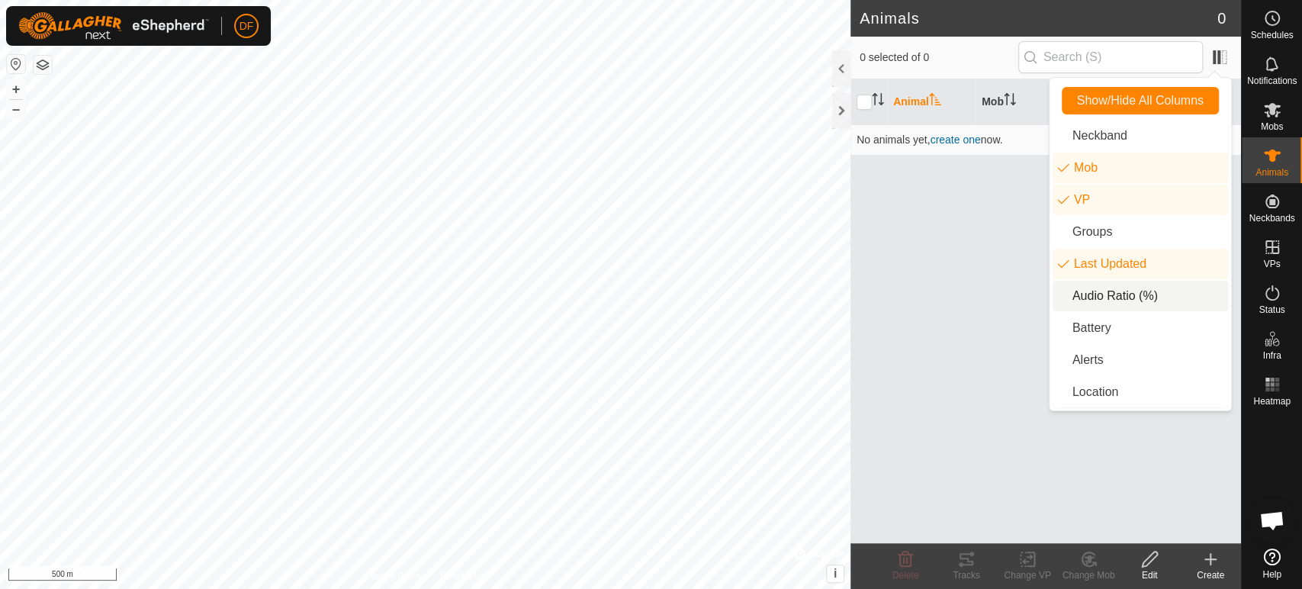
click at [1083, 290] on li "Audio Ratio (%)" at bounding box center [1140, 296] width 175 height 31
click at [1086, 388] on li "Location" at bounding box center [1140, 392] width 175 height 31
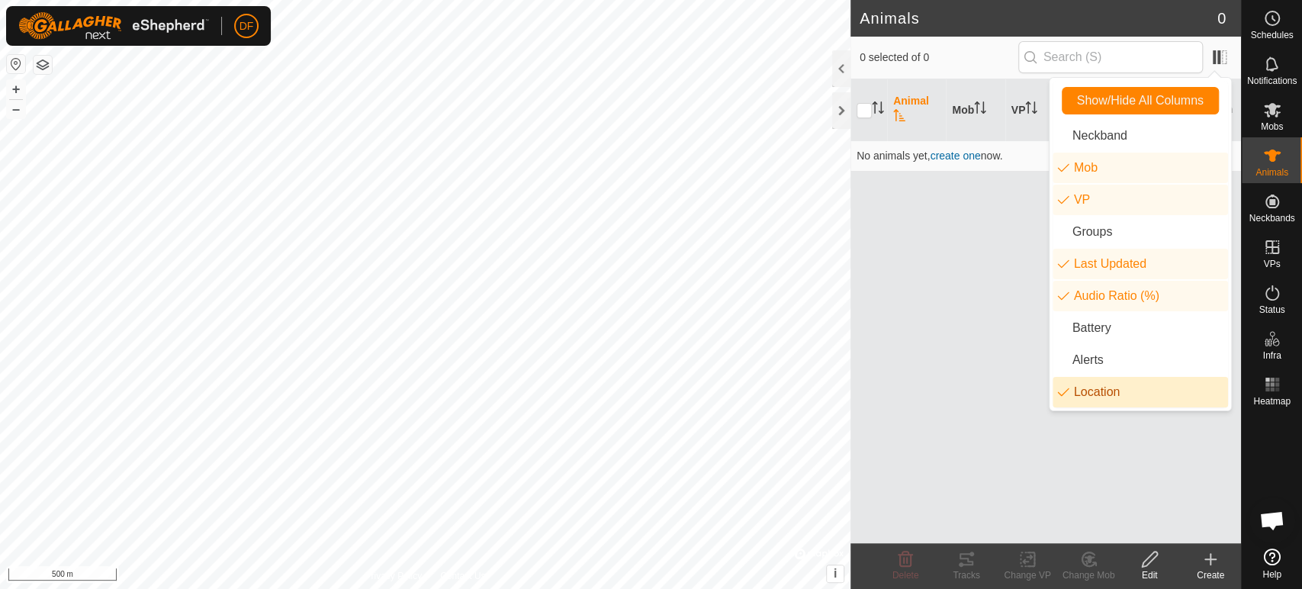
click at [1086, 388] on li "Location" at bounding box center [1140, 392] width 175 height 31
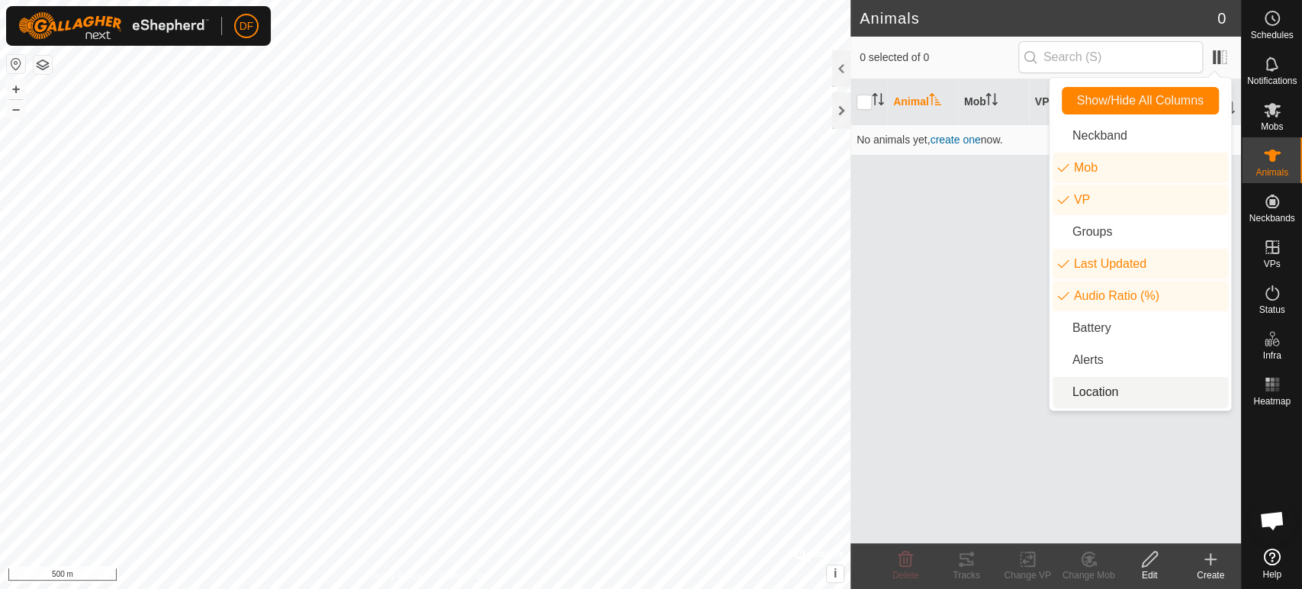
click at [1087, 388] on li "Location" at bounding box center [1140, 392] width 175 height 31
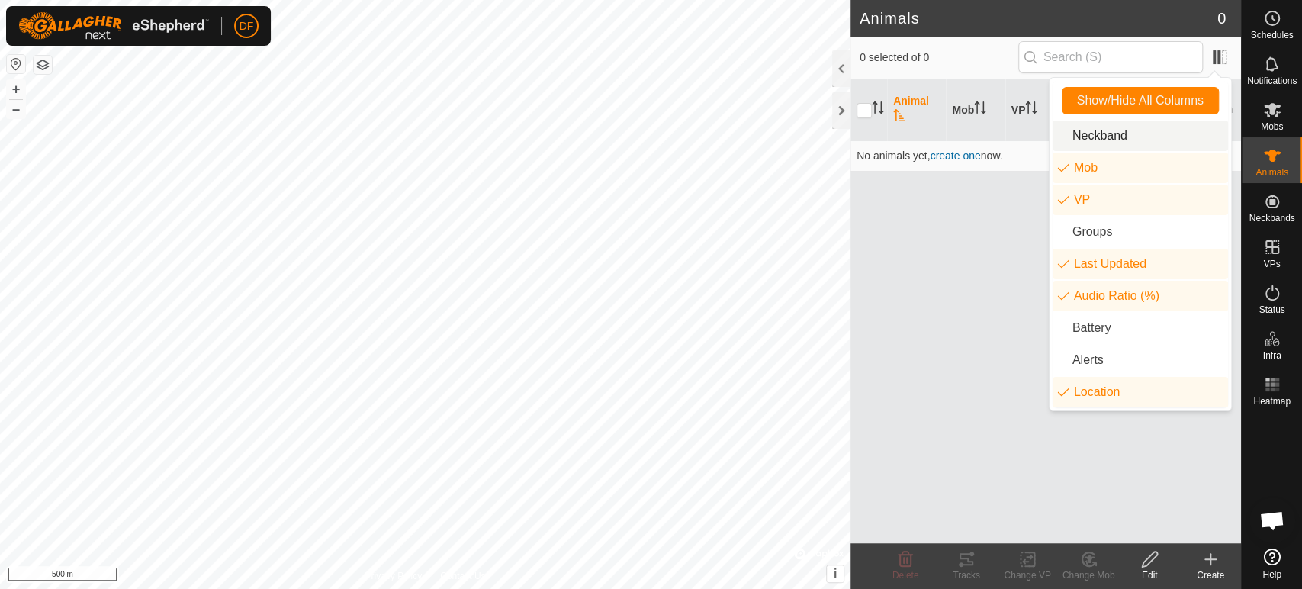
click at [1109, 140] on li "Neckband" at bounding box center [1140, 136] width 175 height 31
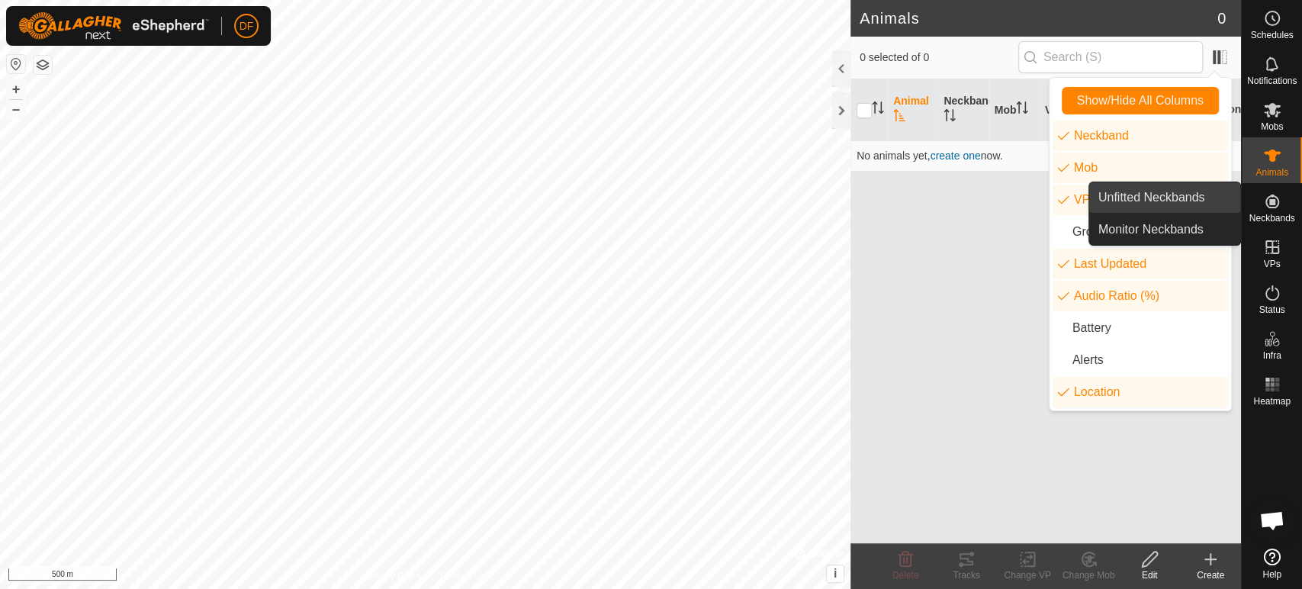
click at [1170, 200] on link "Unfitted Neckbands" at bounding box center [1165, 197] width 151 height 31
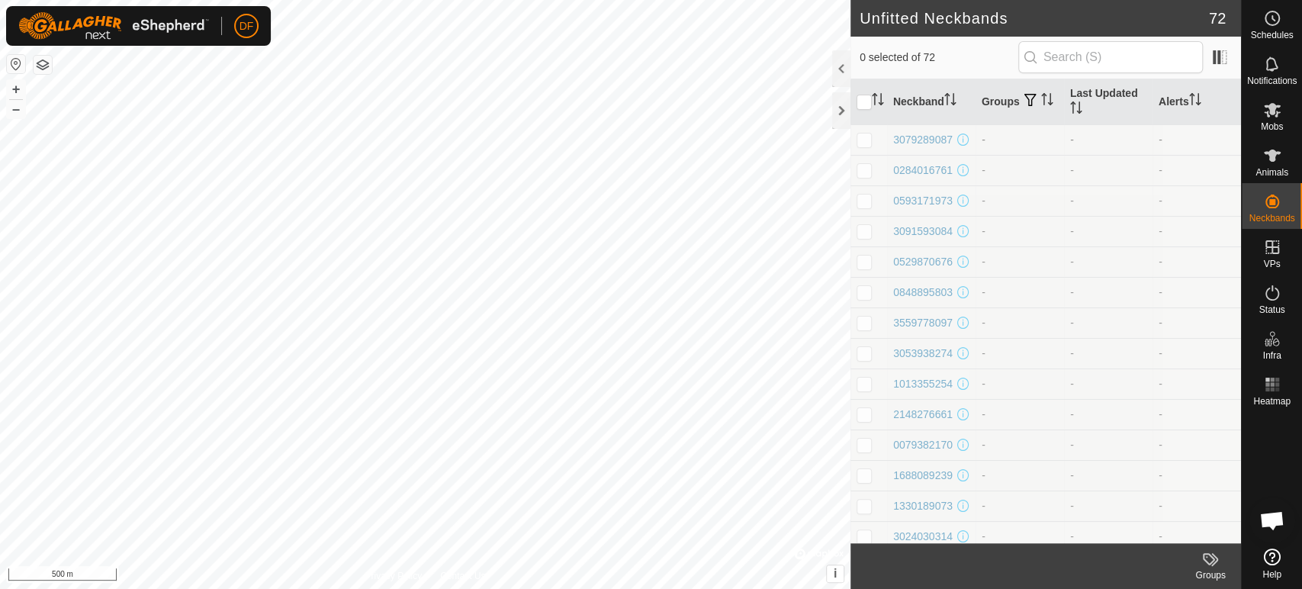
click at [868, 138] on p-checkbox at bounding box center [864, 140] width 15 height 12
checkbox input "false"
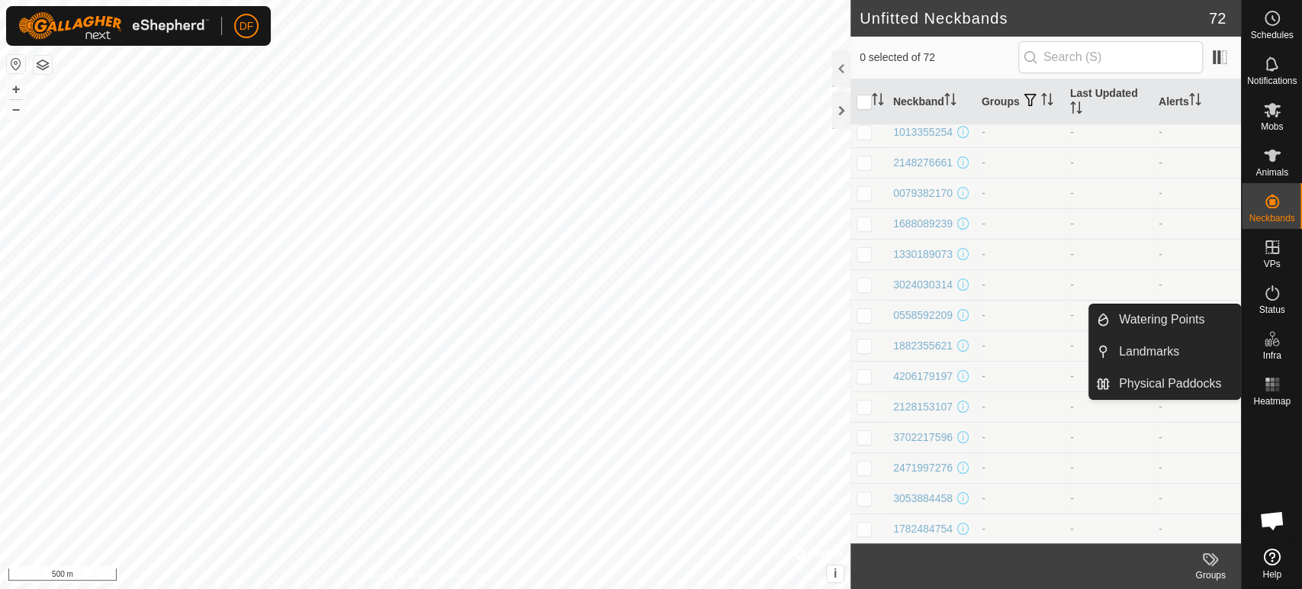
click at [1171, 327] on es-infrastructure-svg-icon at bounding box center [1272, 339] width 27 height 24
click at [1164, 377] on link "Physical Paddocks" at bounding box center [1175, 384] width 130 height 31
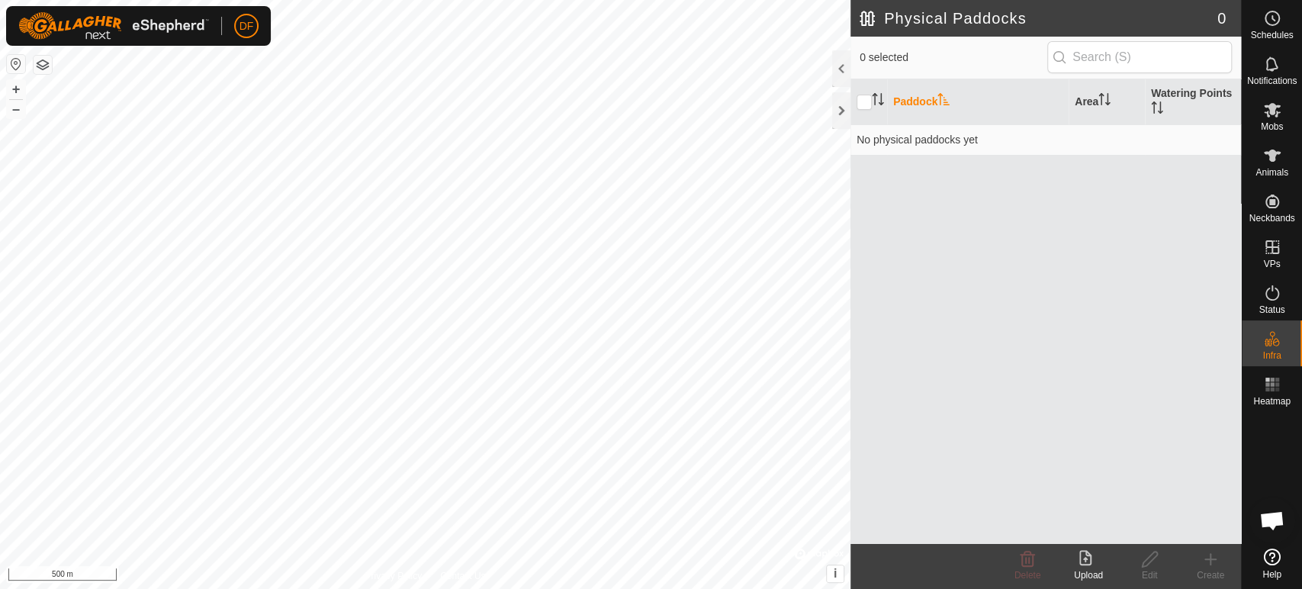
click at [1171, 556] on icon at bounding box center [1211, 559] width 0 height 11
